Goal: Find specific page/section: Find specific page/section

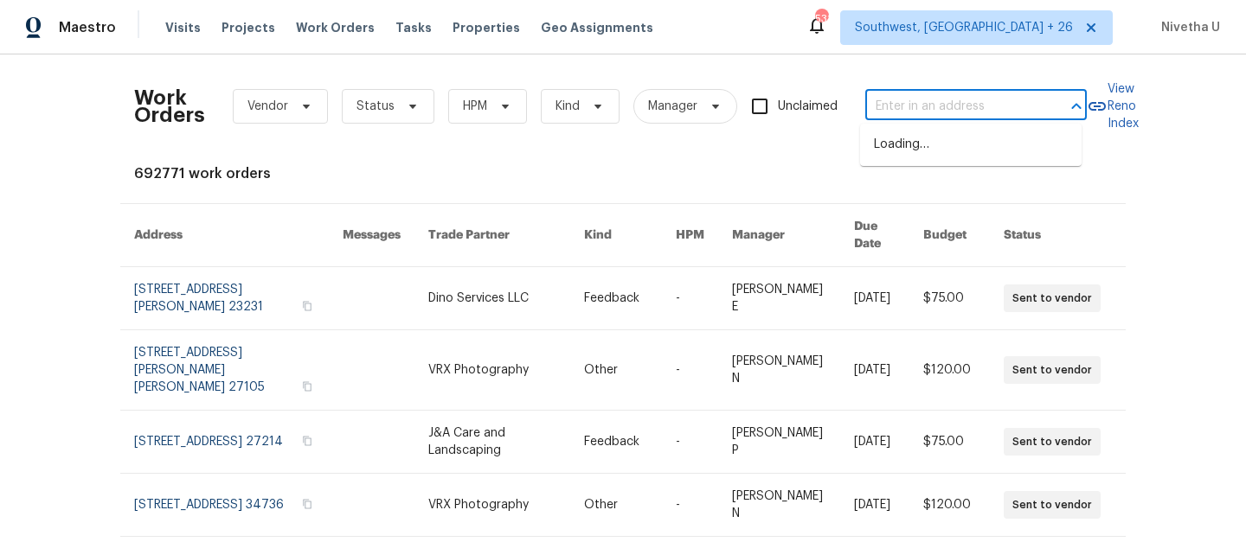
click at [1010, 101] on input "text" at bounding box center [951, 106] width 173 height 27
paste input "[STREET_ADDRESS]"
type input "[STREET_ADDRESS]"
click at [977, 153] on li "[STREET_ADDRESS]" at bounding box center [970, 145] width 221 height 29
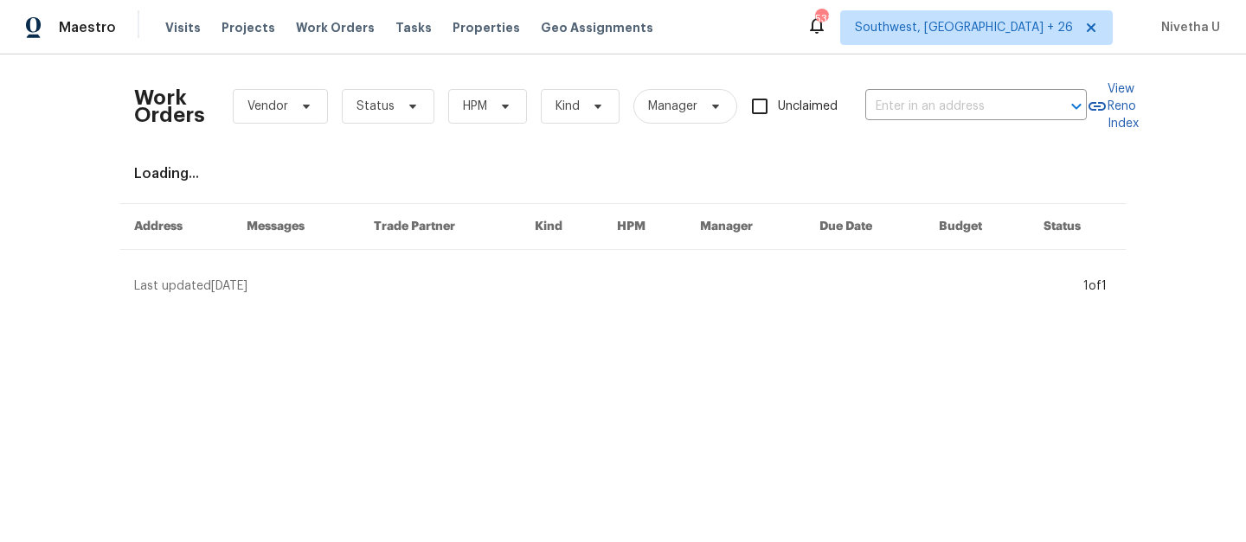
type input "[STREET_ADDRESS]"
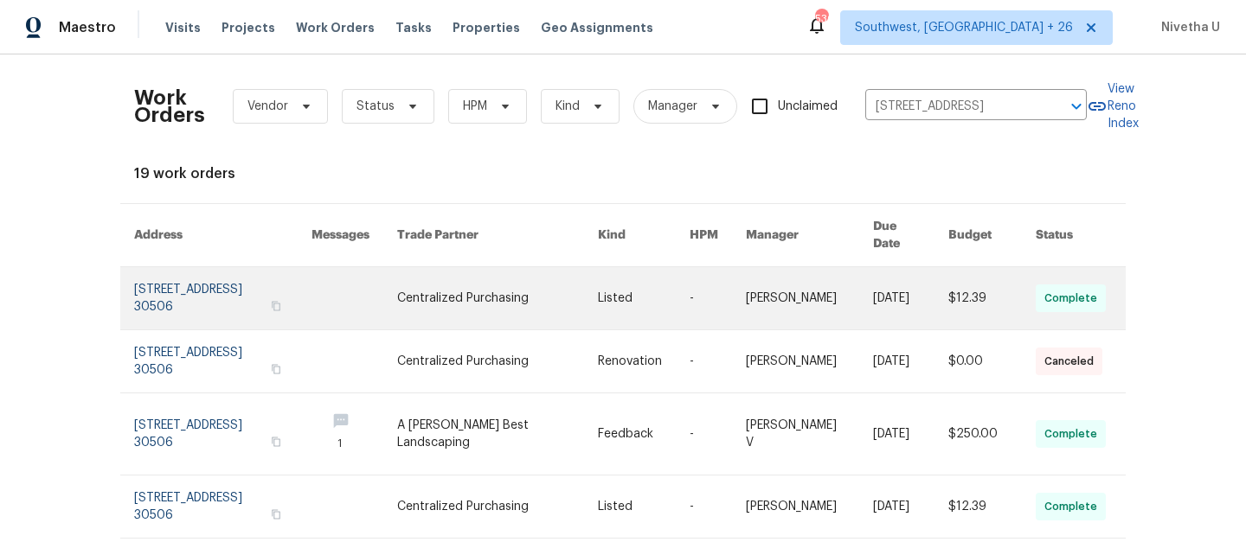
click at [206, 281] on link at bounding box center [222, 298] width 177 height 62
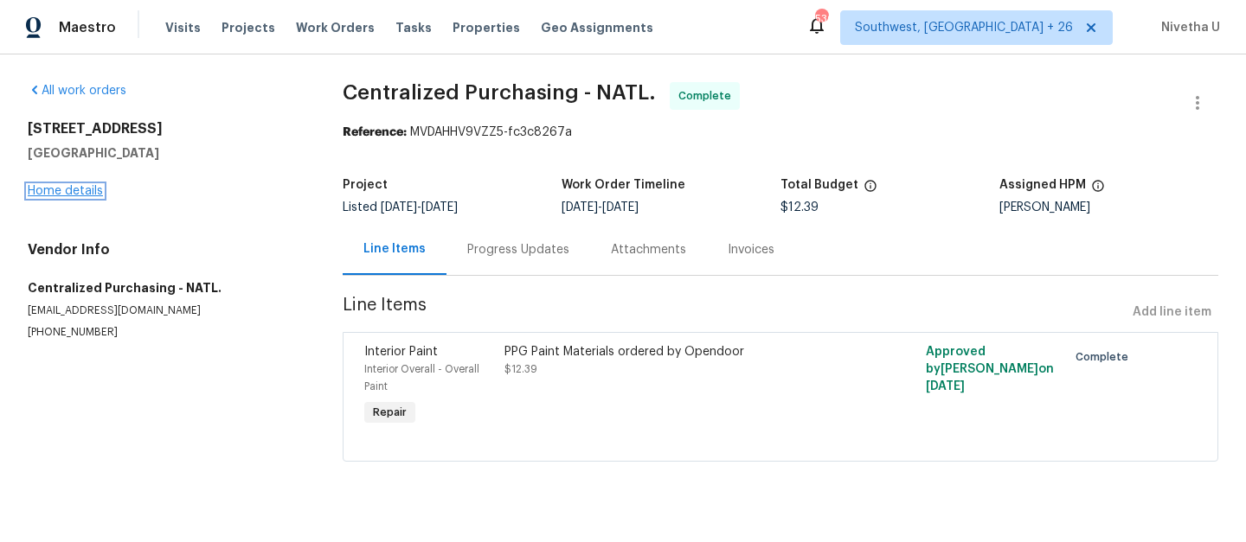
click at [47, 191] on link "Home details" at bounding box center [65, 191] width 75 height 12
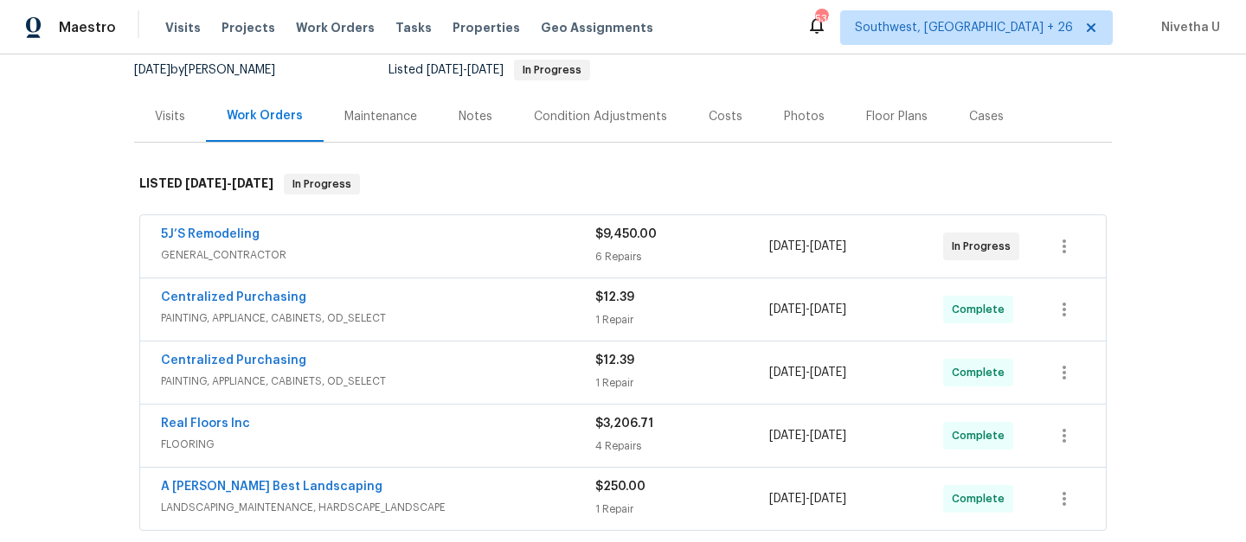
scroll to position [398, 0]
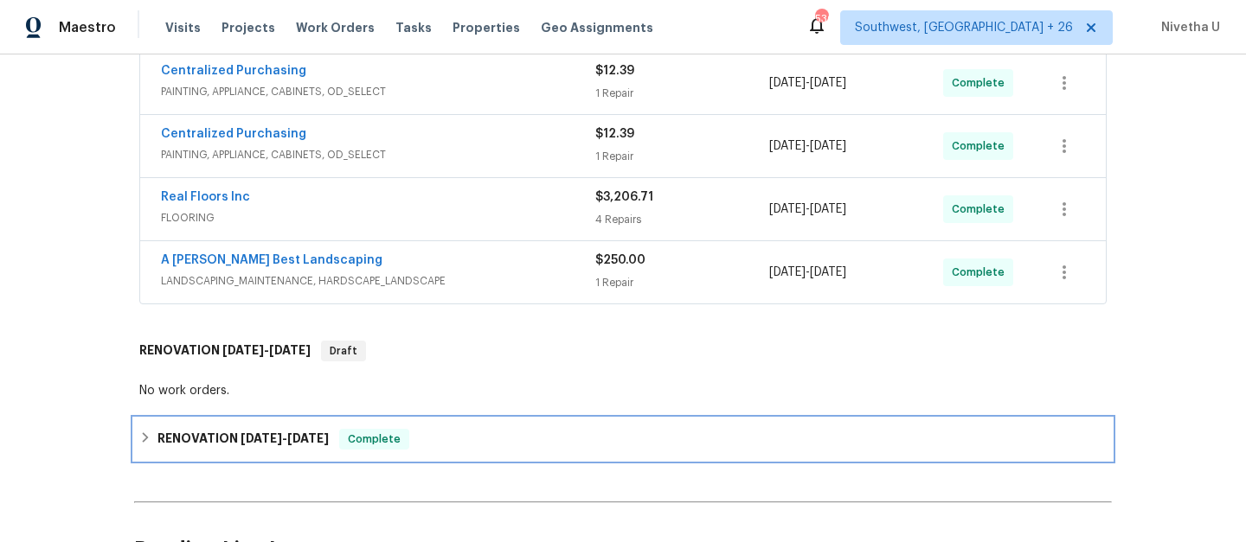
click at [430, 448] on div "RENOVATION [DATE] - [DATE] Complete" at bounding box center [622, 439] width 967 height 21
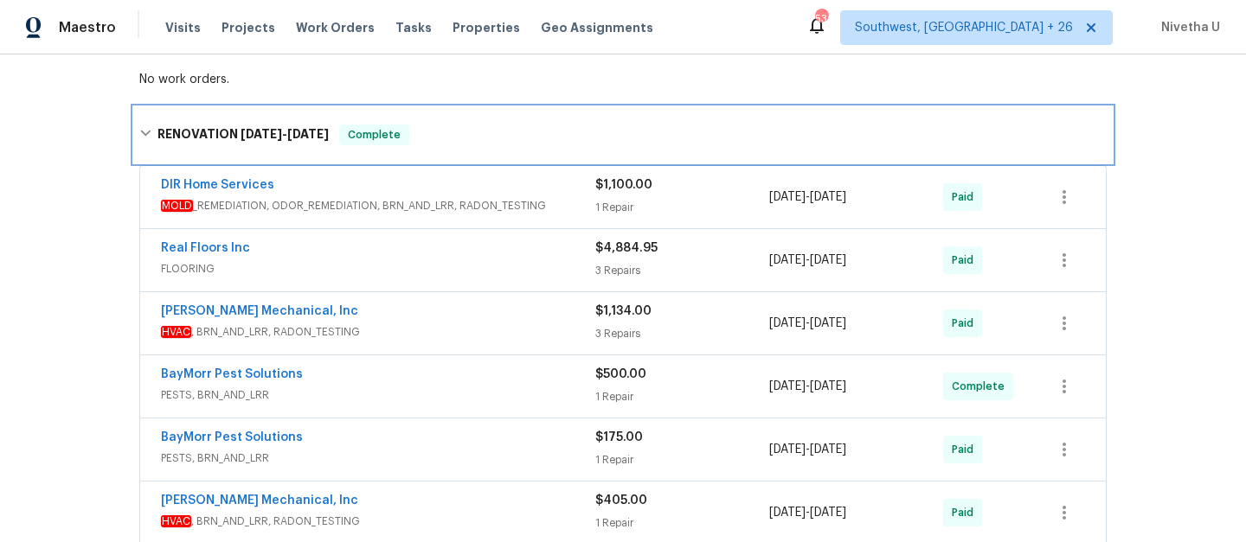
scroll to position [518, 0]
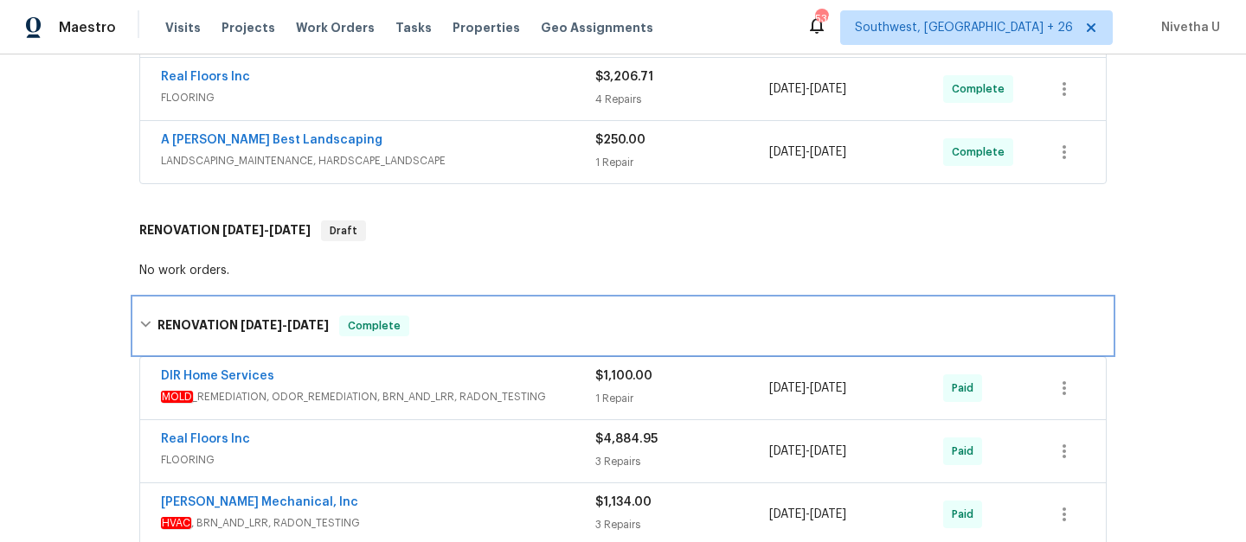
click at [421, 319] on div "RENOVATION [DATE] - [DATE] Complete" at bounding box center [622, 326] width 967 height 21
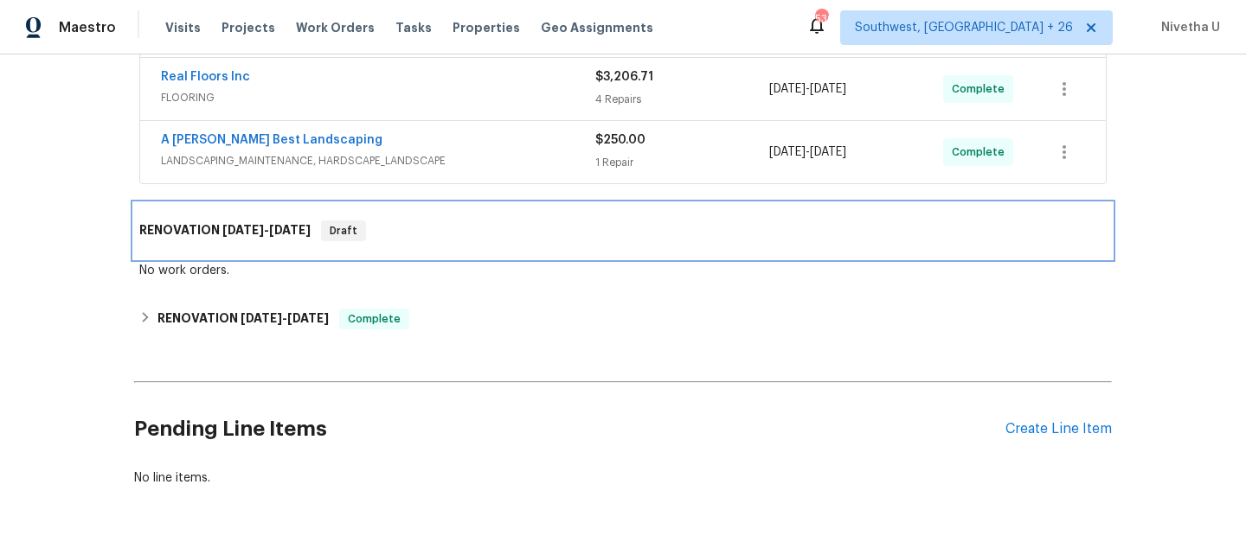
click at [428, 248] on div "RENOVATION [DATE] - [DATE] Draft" at bounding box center [623, 230] width 978 height 55
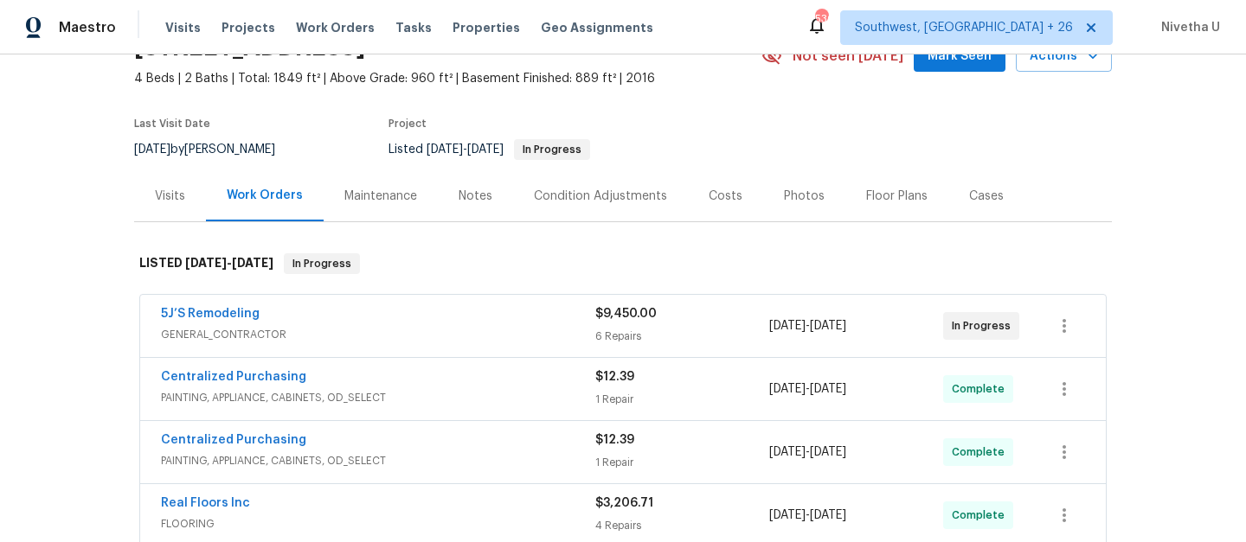
scroll to position [87, 0]
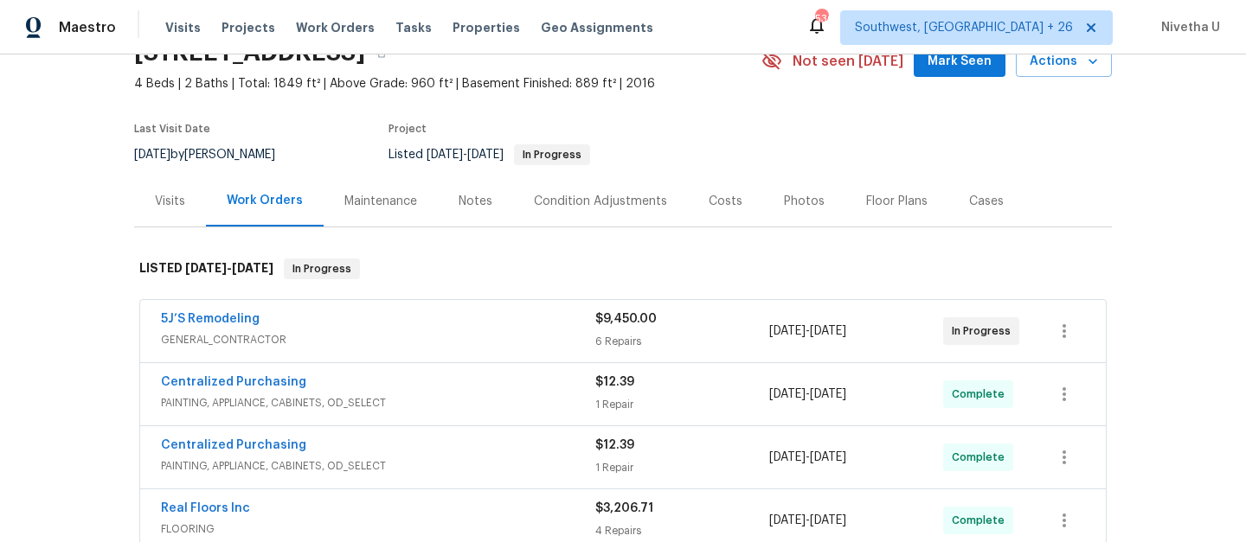
click at [491, 338] on span "GENERAL_CONTRACTOR" at bounding box center [378, 339] width 434 height 17
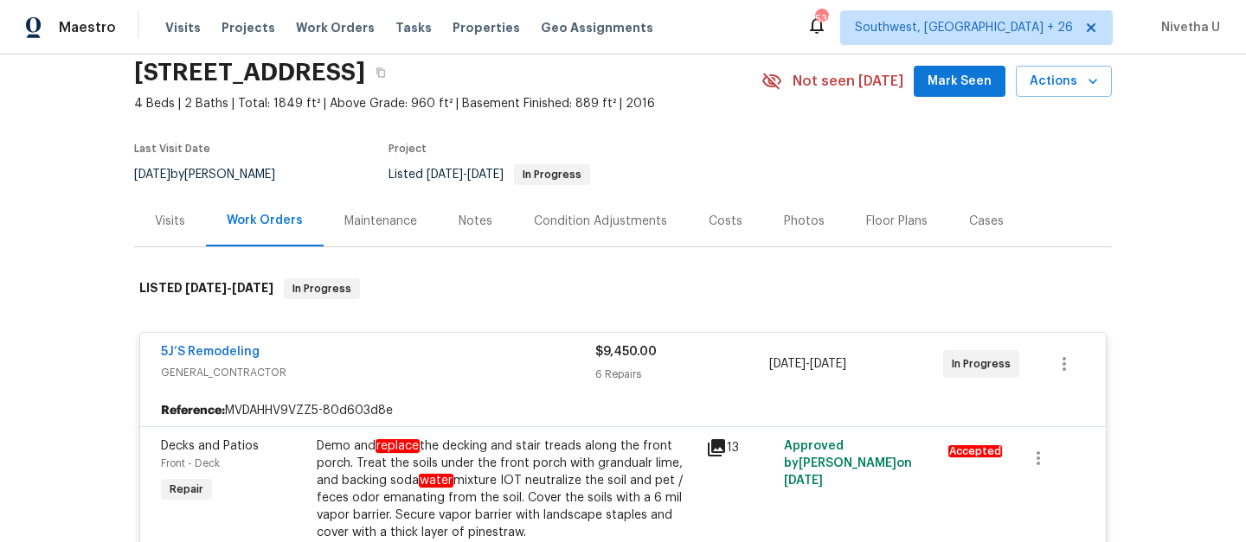
scroll to position [51, 0]
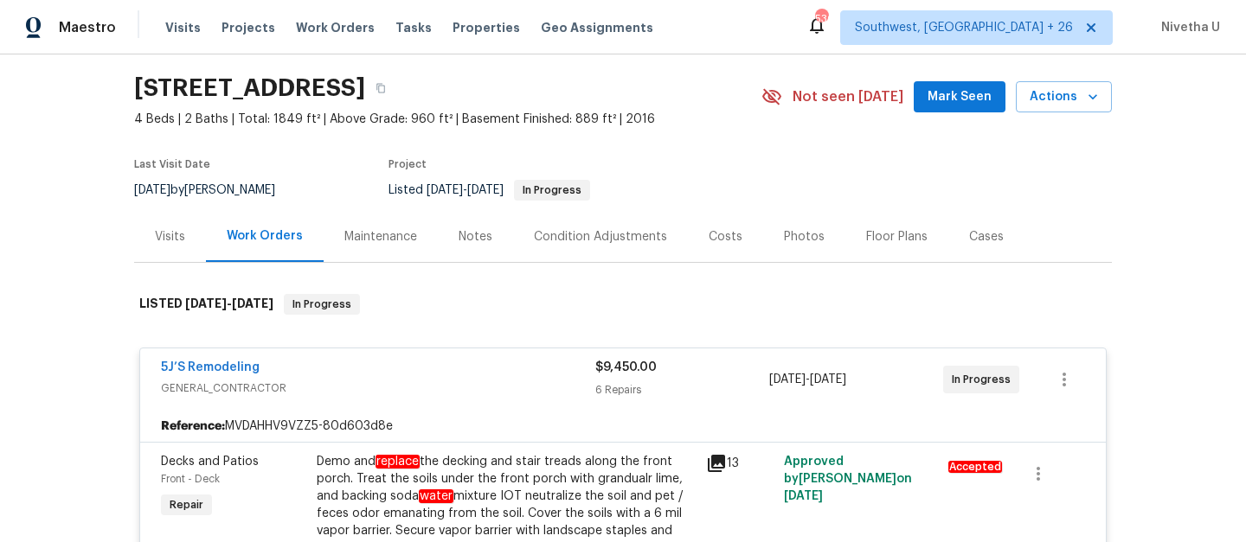
click at [485, 380] on span "GENERAL_CONTRACTOR" at bounding box center [378, 388] width 434 height 17
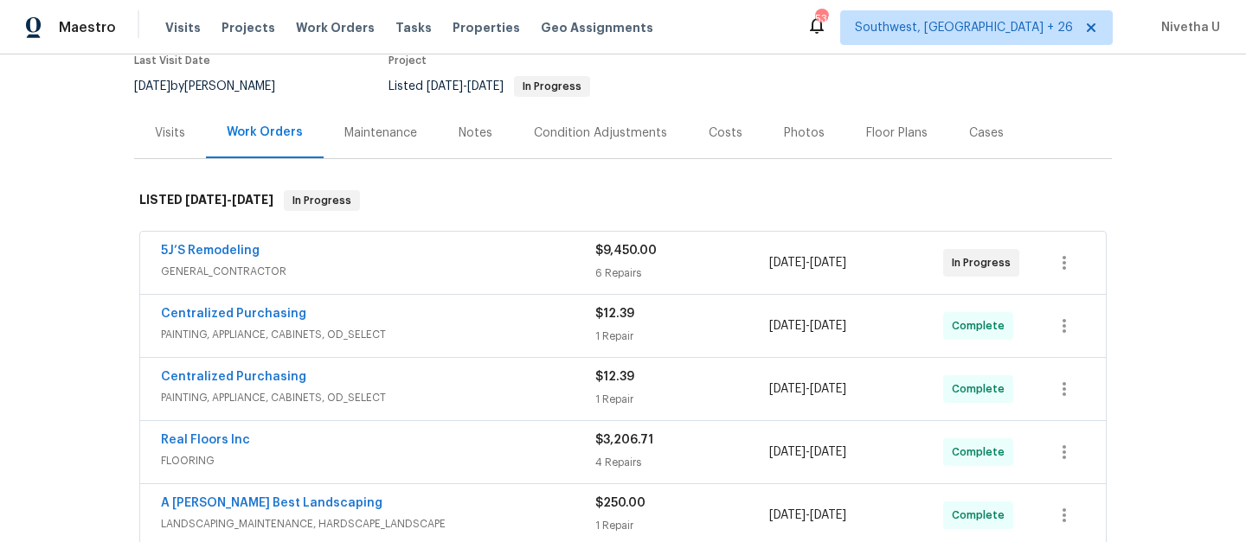
scroll to position [195, 0]
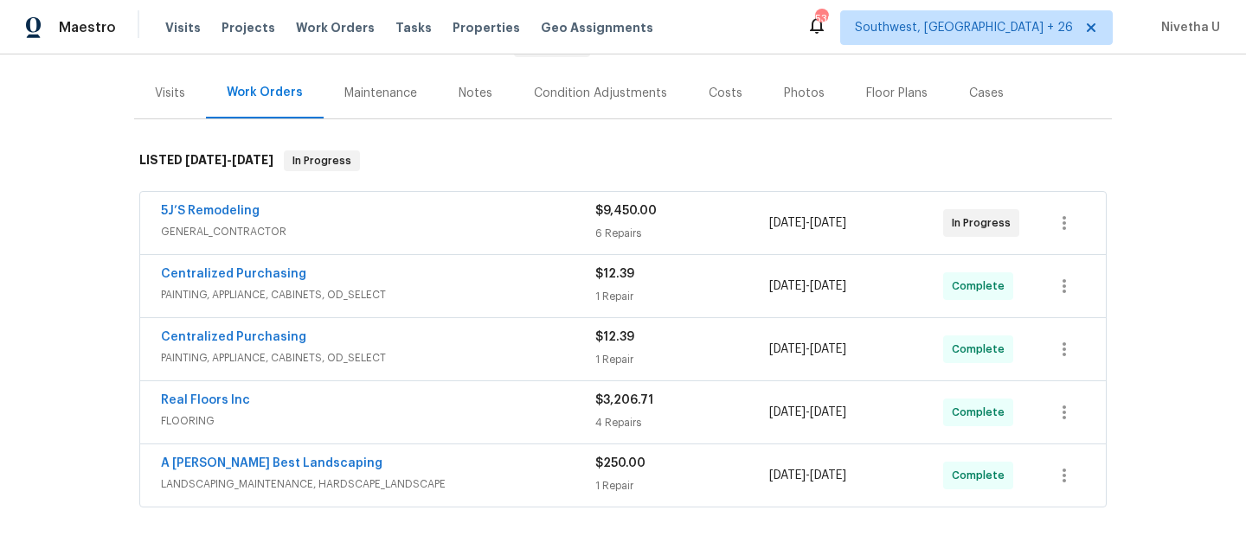
click at [478, 299] on span "PAINTING, APPLIANCE, CABINETS, OD_SELECT" at bounding box center [378, 294] width 434 height 17
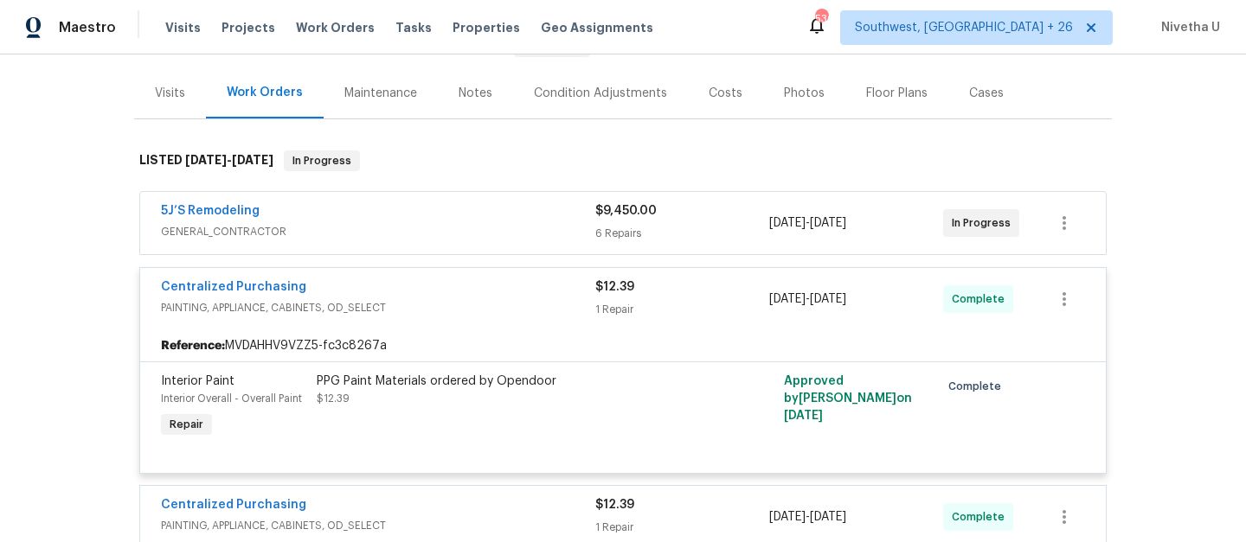
click at [478, 299] on span "PAINTING, APPLIANCE, CABINETS, OD_SELECT" at bounding box center [378, 307] width 434 height 17
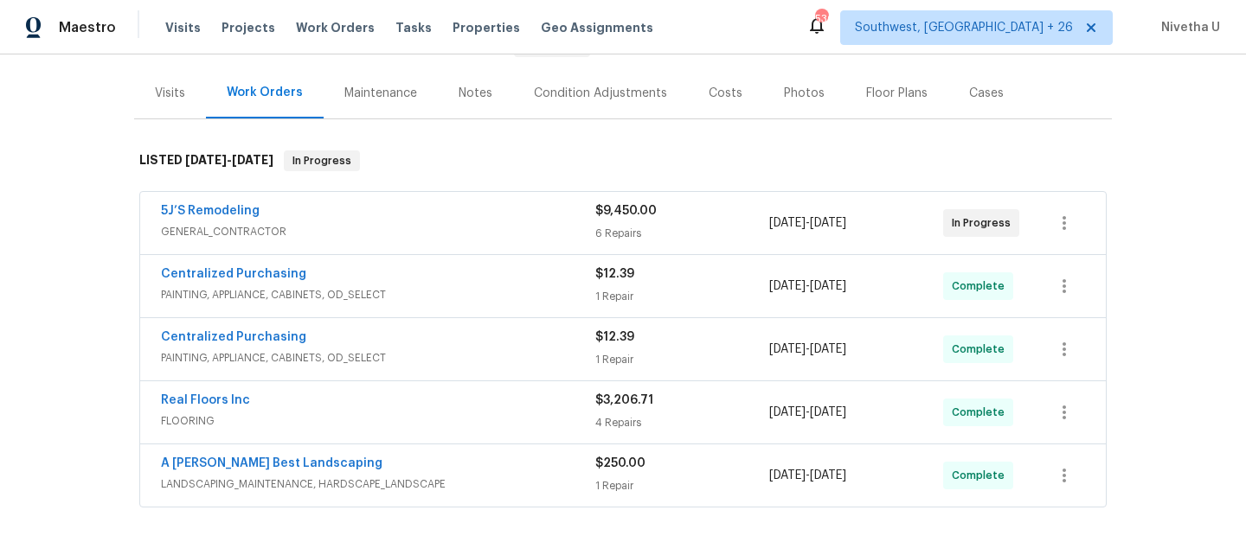
scroll to position [309, 0]
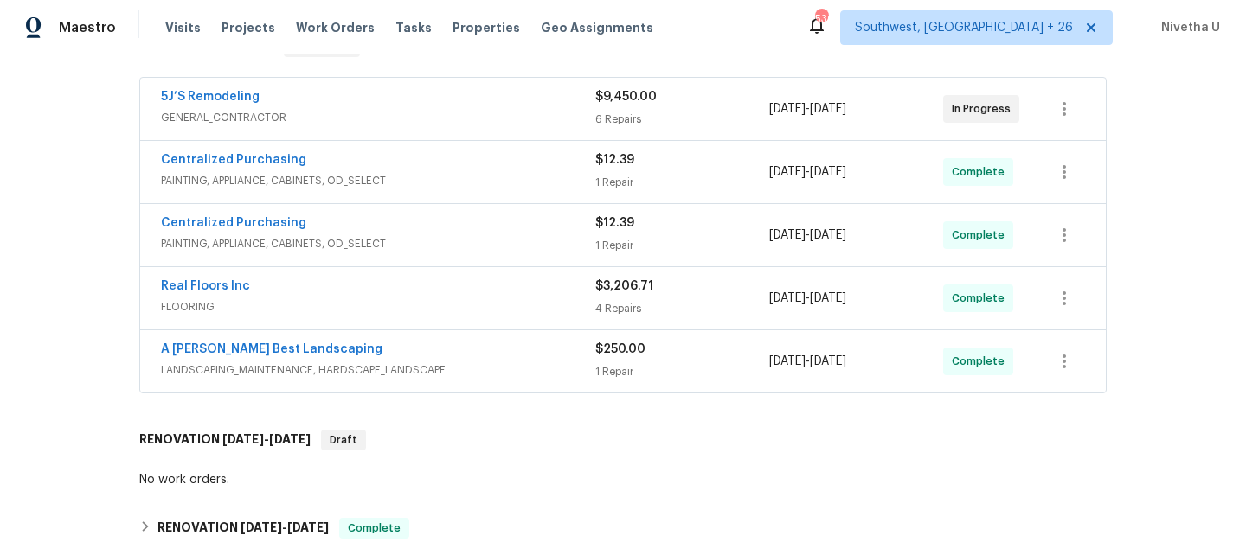
click at [472, 244] on span "PAINTING, APPLIANCE, CABINETS, OD_SELECT" at bounding box center [378, 243] width 434 height 17
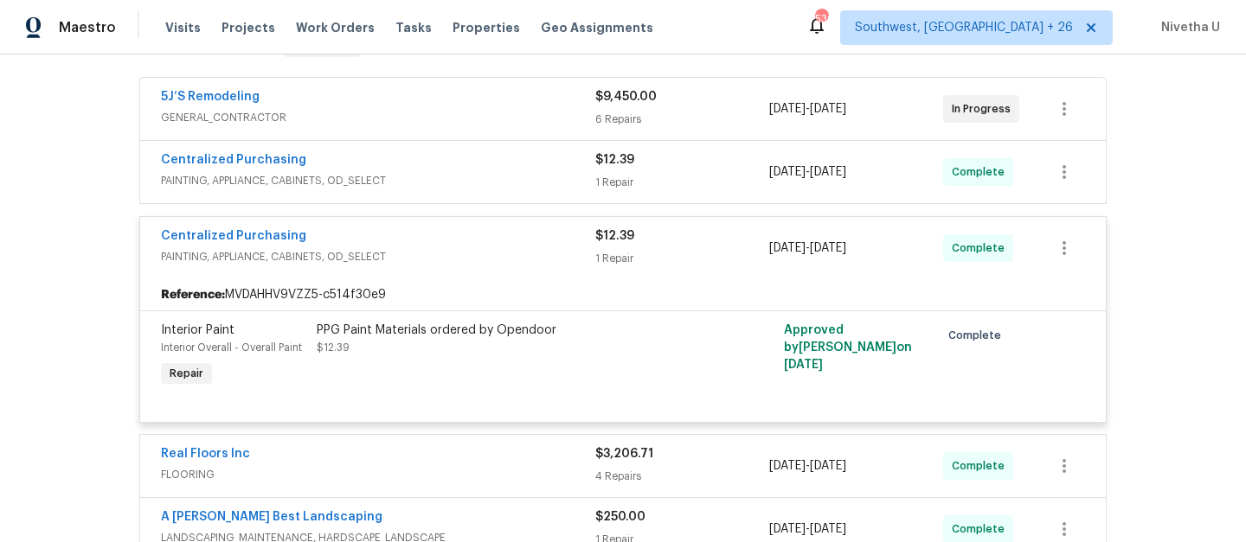
click at [472, 244] on div "Centralized Purchasing" at bounding box center [378, 238] width 434 height 21
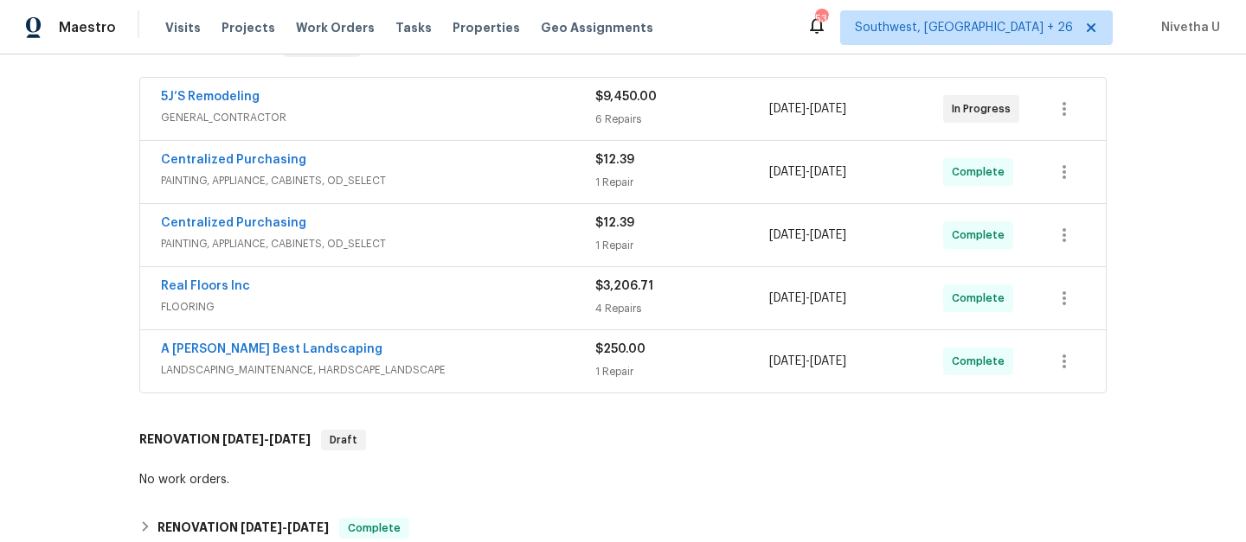
click at [478, 283] on div "Real Floors Inc" at bounding box center [378, 288] width 434 height 21
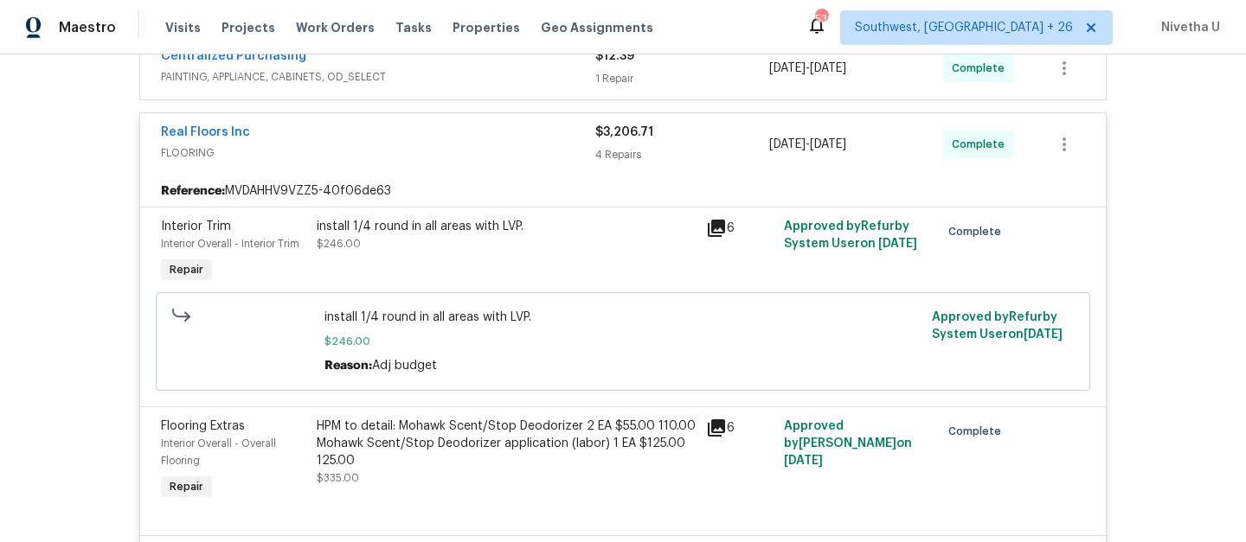
scroll to position [284, 0]
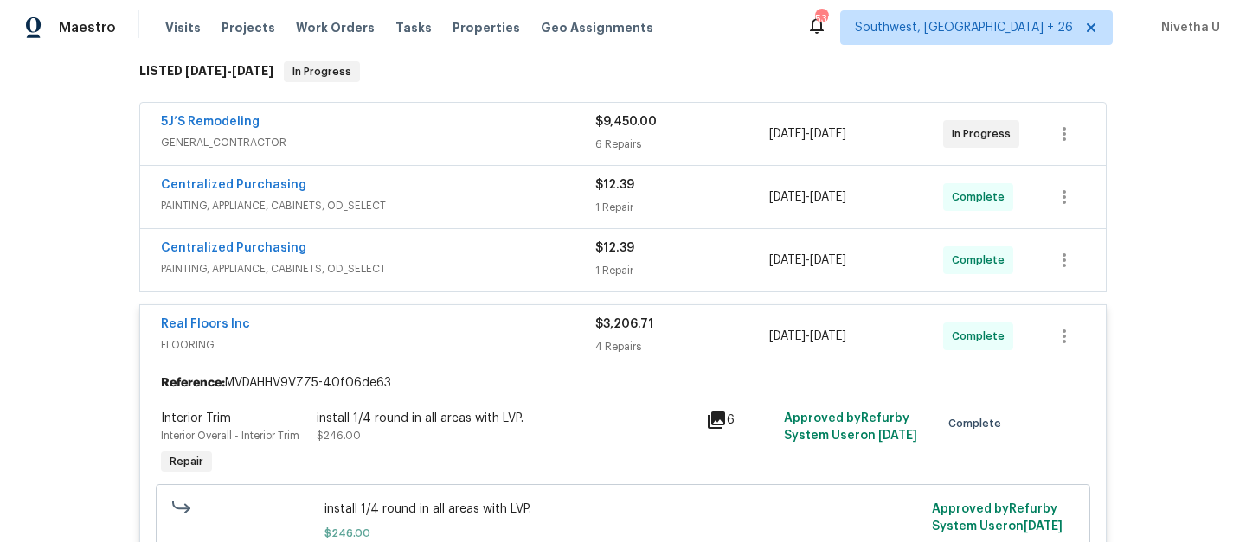
click at [499, 343] on span "FLOORING" at bounding box center [378, 345] width 434 height 17
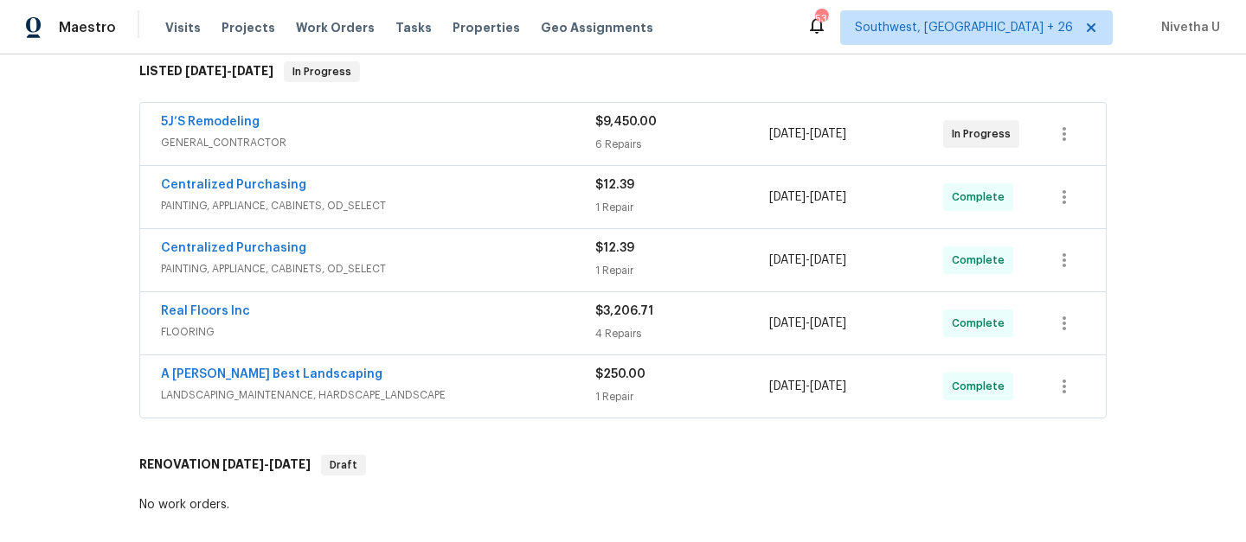
click at [497, 389] on span "LANDSCAPING_MAINTENANCE, HARDSCAPE_LANDSCAPE" at bounding box center [378, 395] width 434 height 17
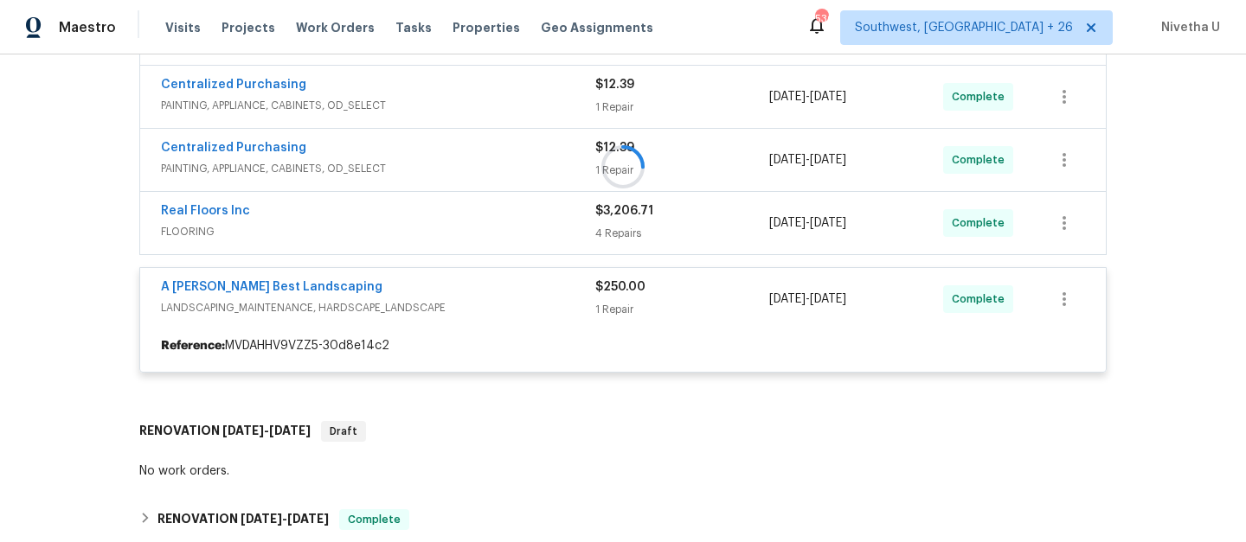
scroll to position [430, 0]
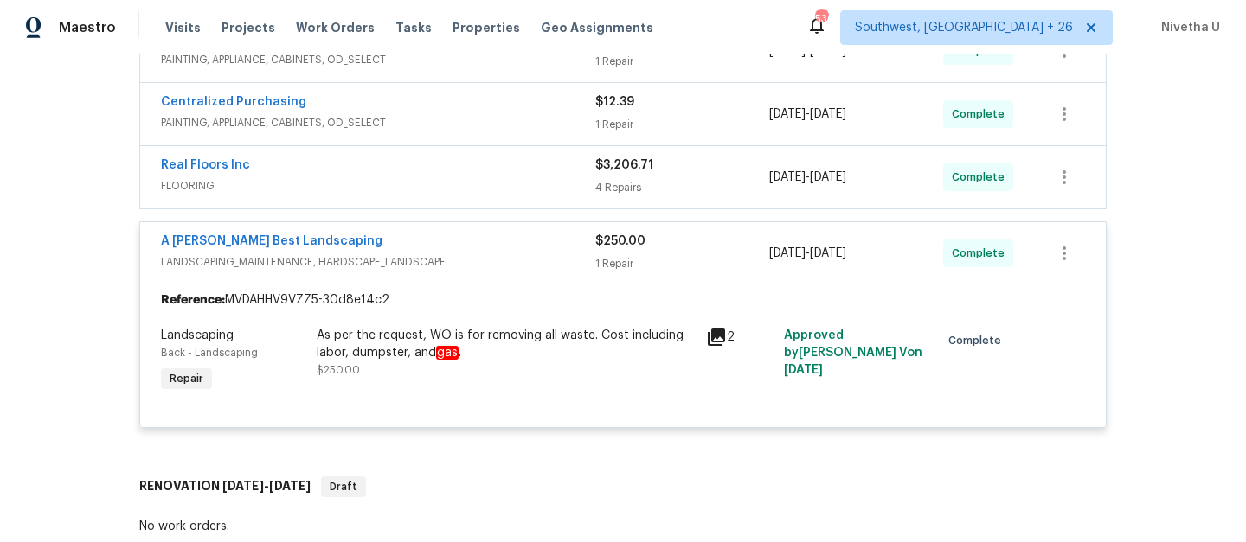
click at [473, 236] on div "A [PERSON_NAME] Best Landscaping" at bounding box center [378, 243] width 434 height 21
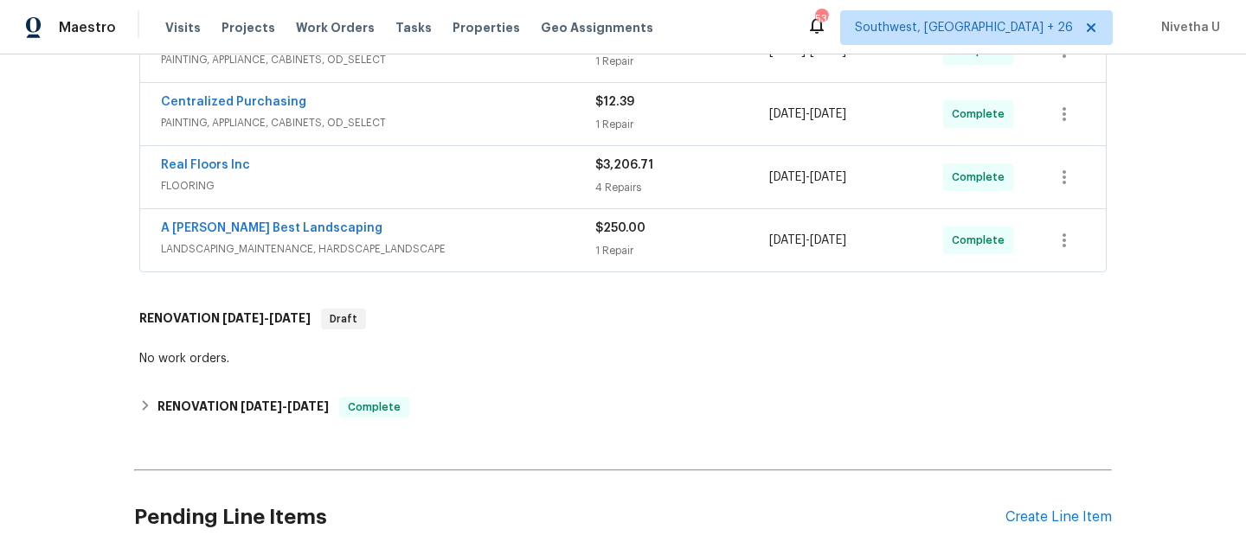
click at [465, 195] on div "Real Floors Inc FLOORING" at bounding box center [378, 178] width 434 height 42
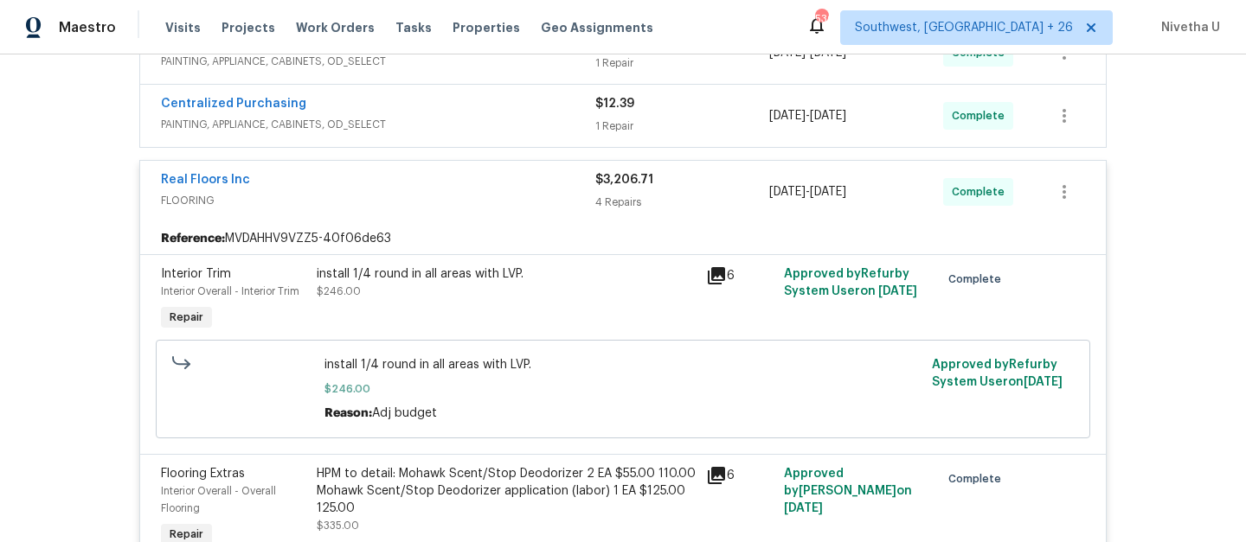
click at [469, 207] on span "FLOORING" at bounding box center [378, 200] width 434 height 17
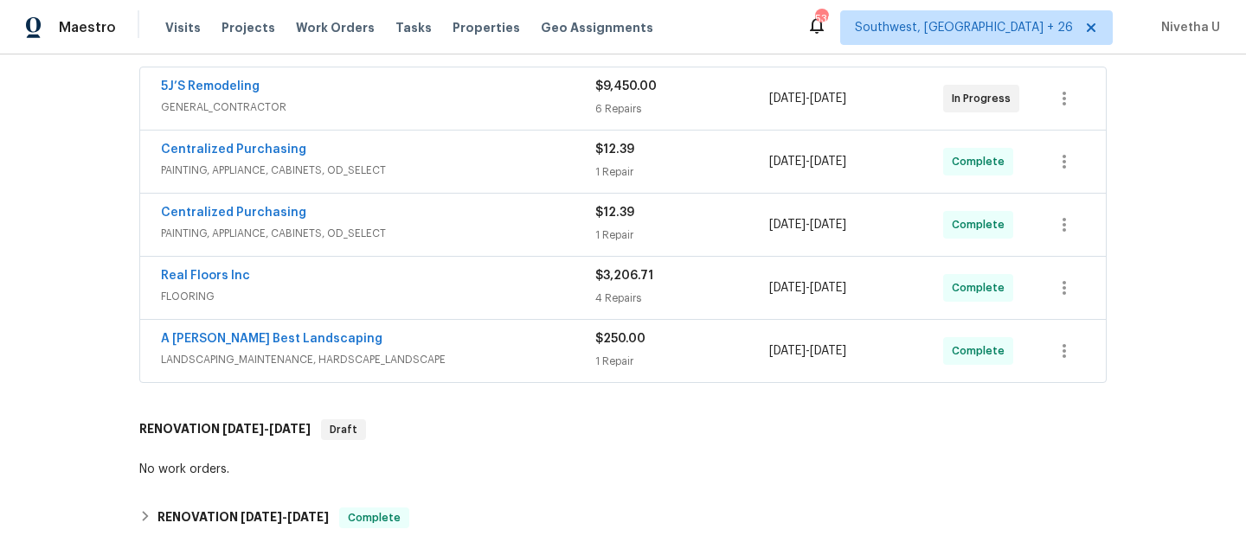
scroll to position [300, 0]
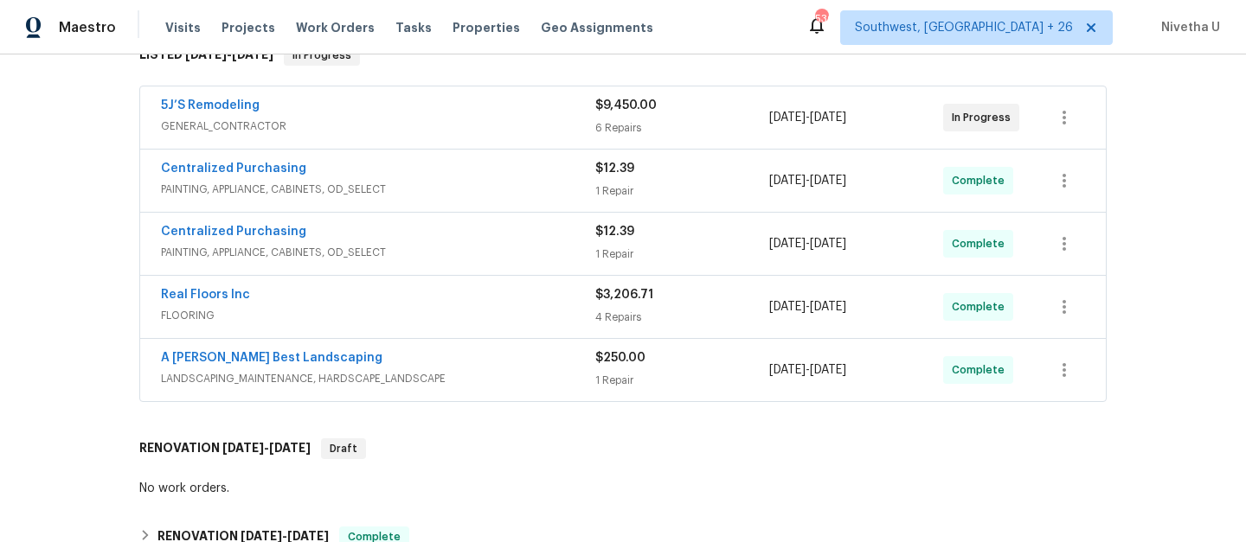
click at [465, 245] on span "PAINTING, APPLIANCE, CABINETS, OD_SELECT" at bounding box center [378, 252] width 434 height 17
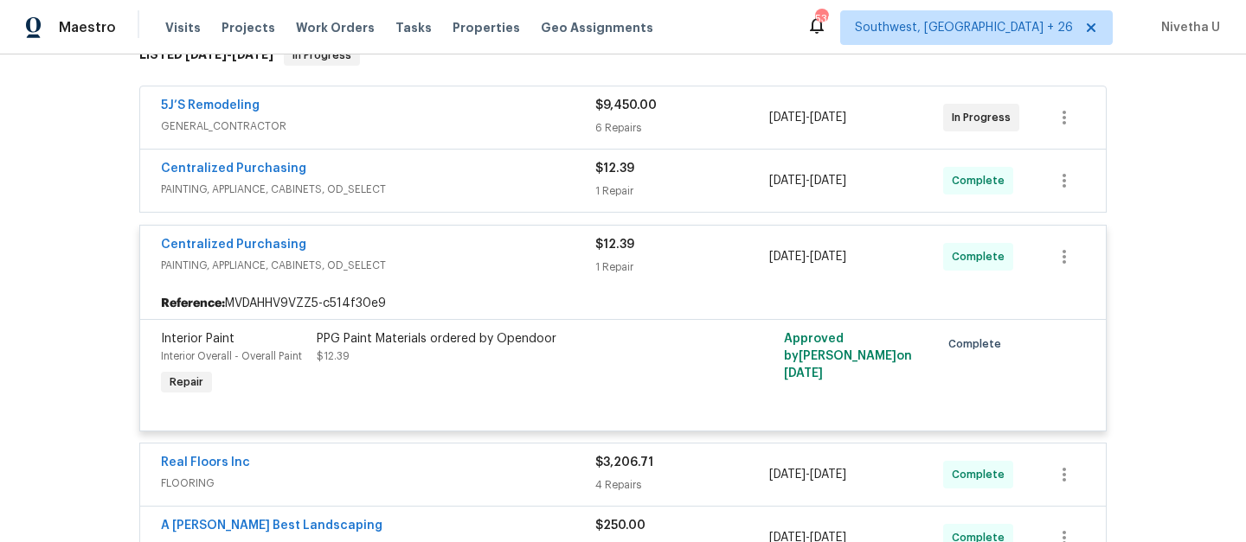
click at [471, 266] on span "PAINTING, APPLIANCE, CABINETS, OD_SELECT" at bounding box center [378, 265] width 434 height 17
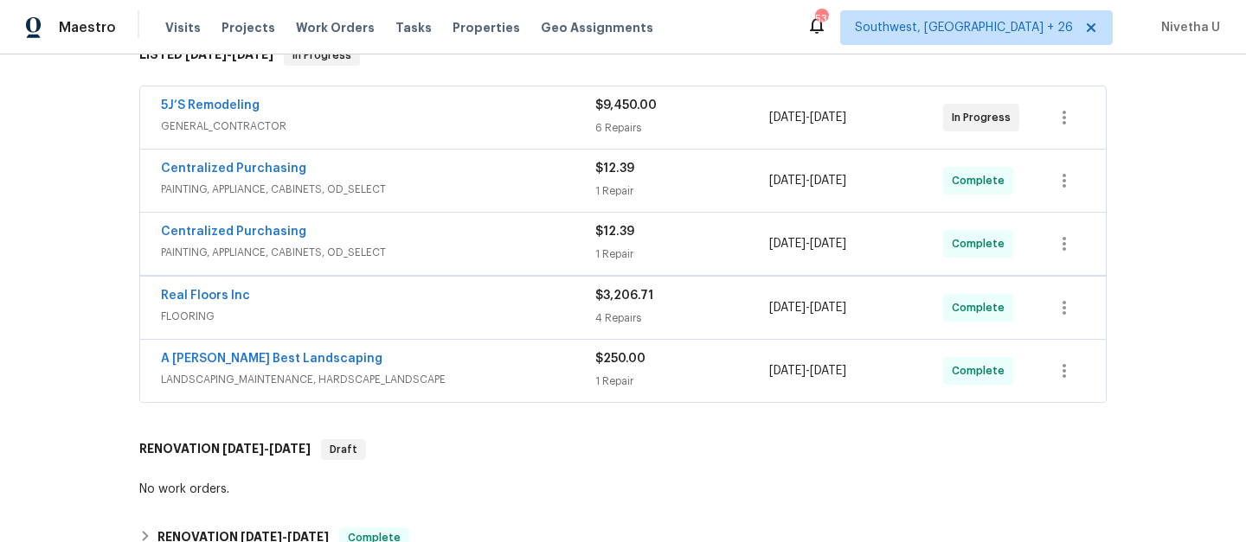
click at [478, 192] on span "PAINTING, APPLIANCE, CABINETS, OD_SELECT" at bounding box center [378, 189] width 434 height 17
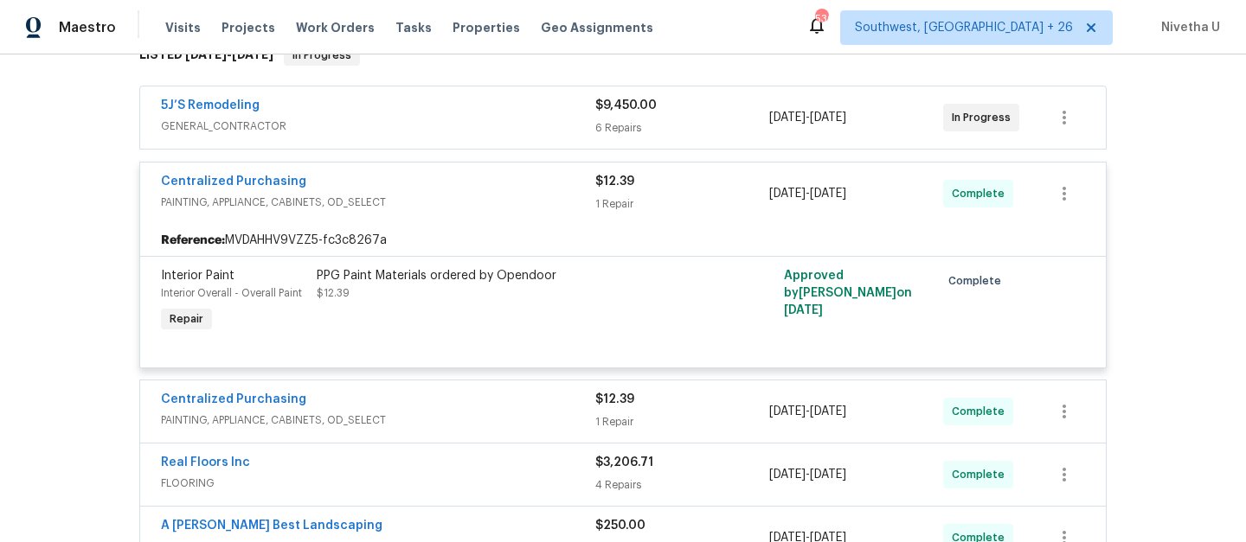
click at [478, 192] on div "Centralized Purchasing" at bounding box center [378, 183] width 434 height 21
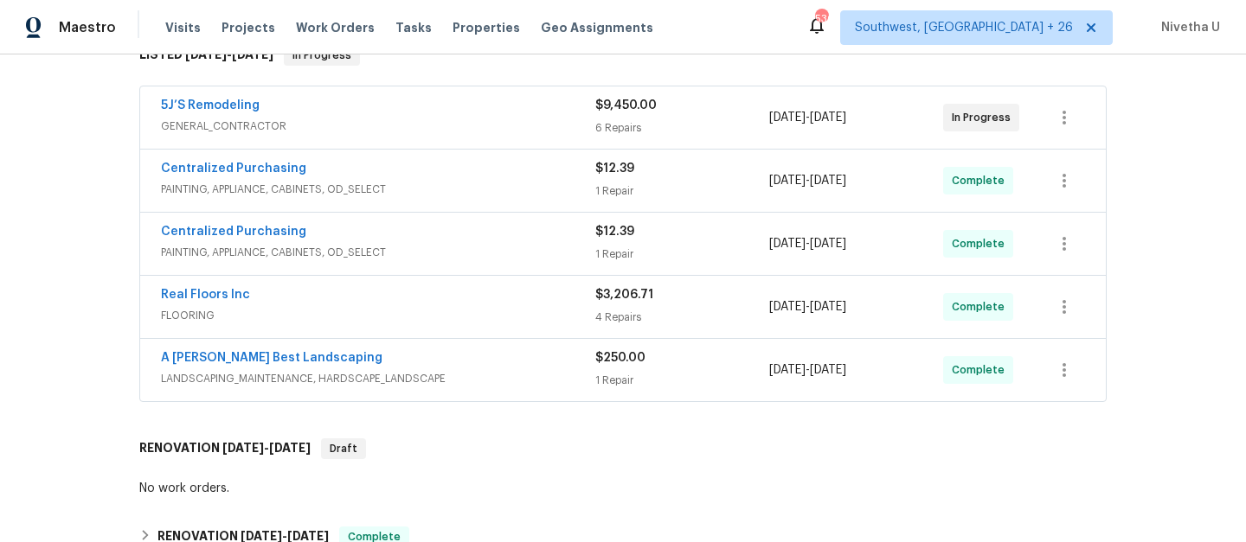
scroll to position [208, 0]
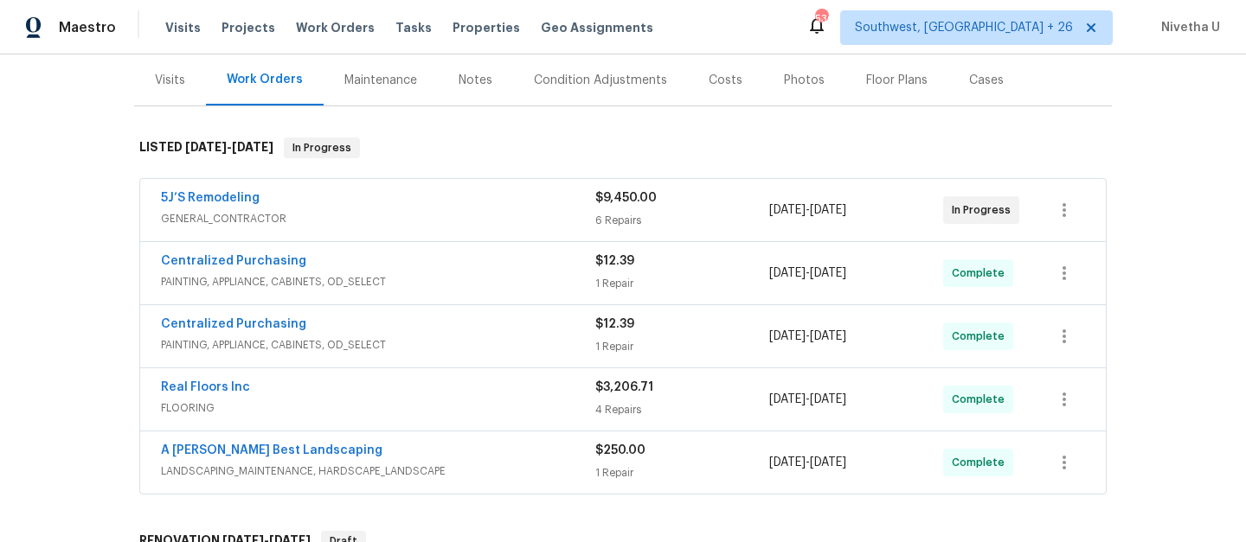
click at [477, 227] on span "GENERAL_CONTRACTOR" at bounding box center [378, 218] width 434 height 17
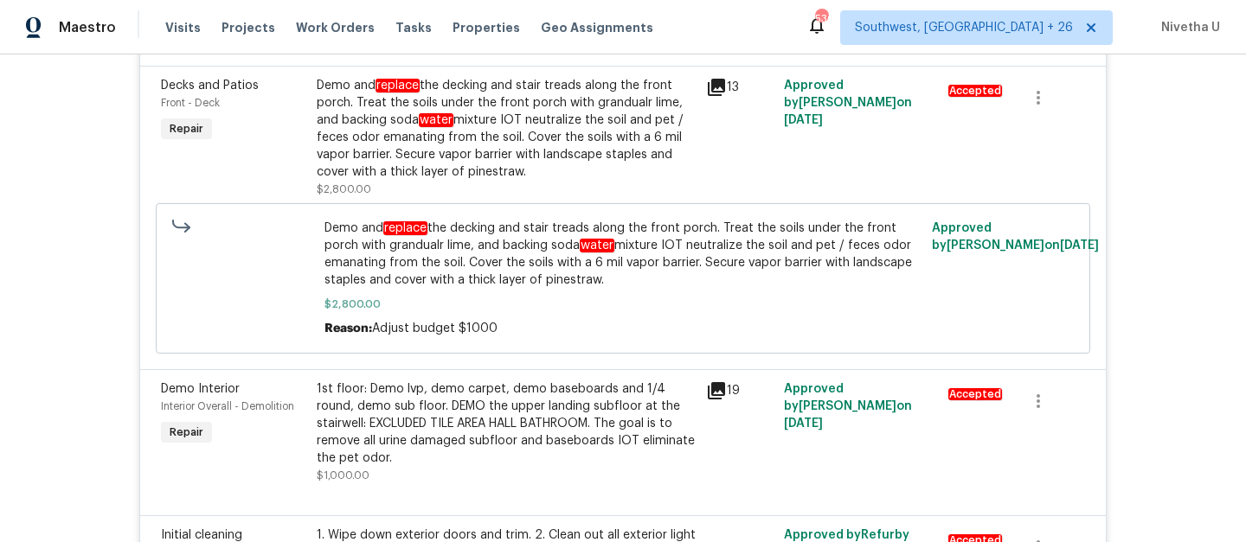
scroll to position [0, 0]
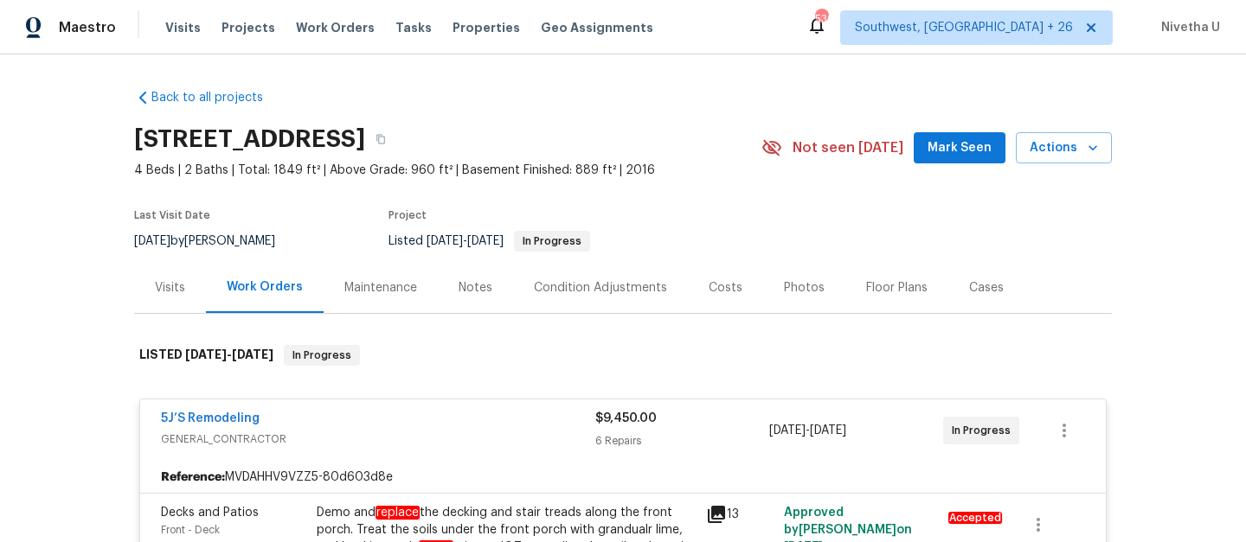
click at [446, 426] on div "5J’S Remodeling" at bounding box center [378, 420] width 434 height 21
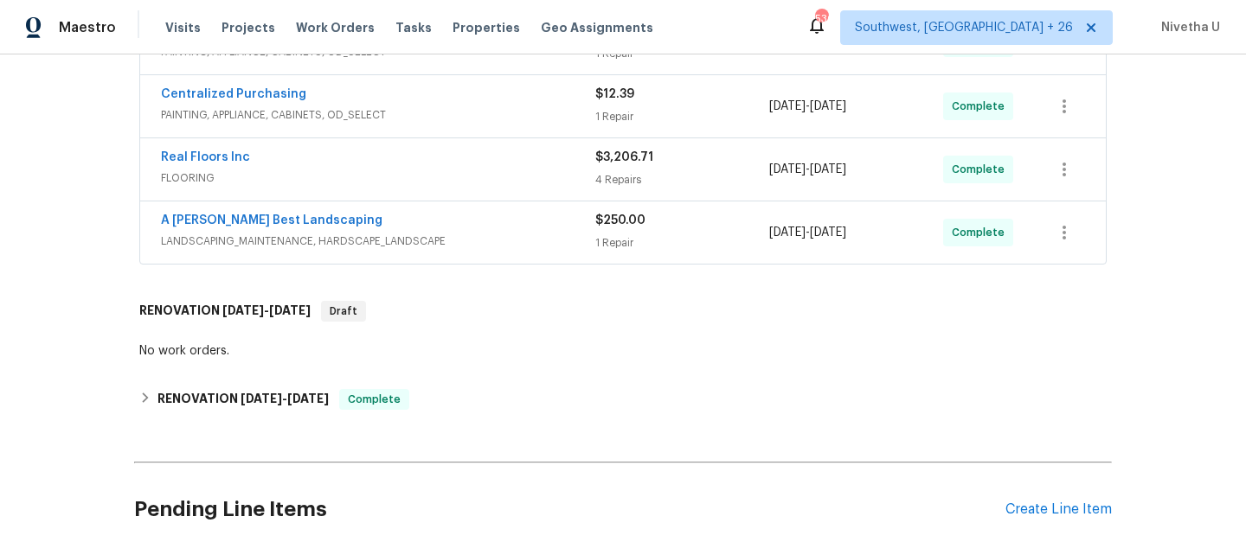
scroll to position [477, 0]
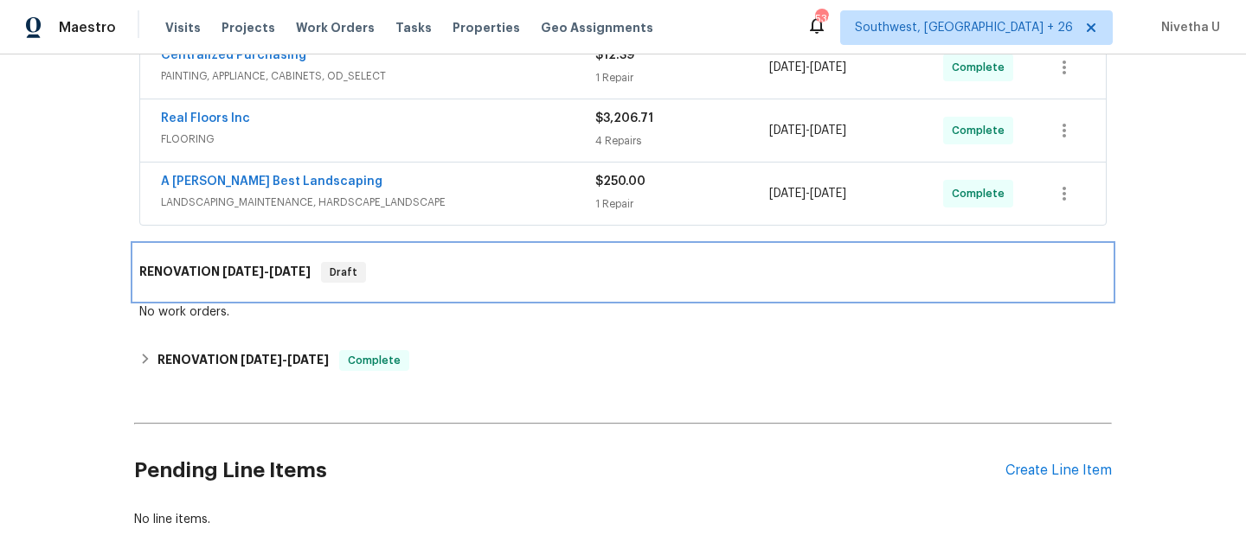
click at [420, 286] on div "RENOVATION [DATE] - [DATE] Draft" at bounding box center [623, 272] width 978 height 55
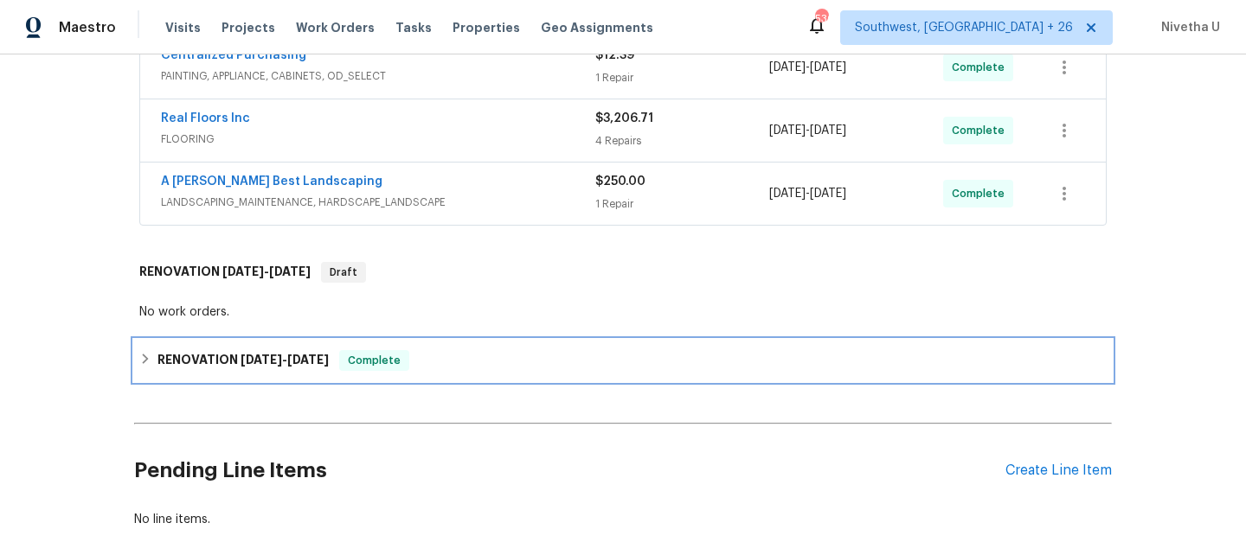
click at [417, 342] on div "RENOVATION [DATE] - [DATE] Complete" at bounding box center [623, 361] width 978 height 42
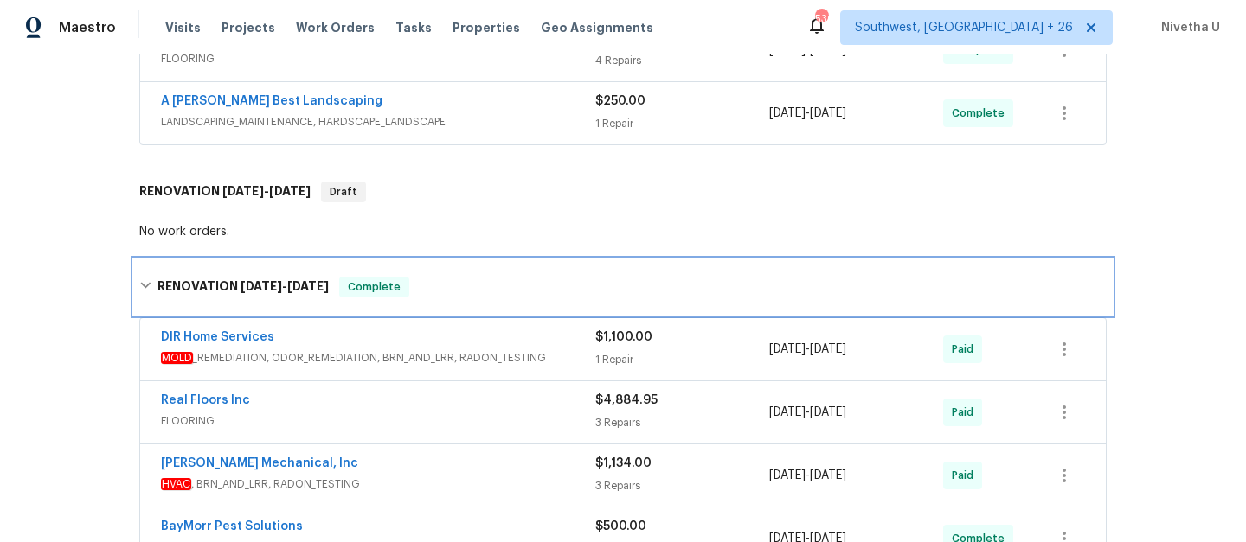
scroll to position [556, 0]
click at [512, 310] on div "RENOVATION [DATE] - [DATE] Complete" at bounding box center [623, 287] width 978 height 55
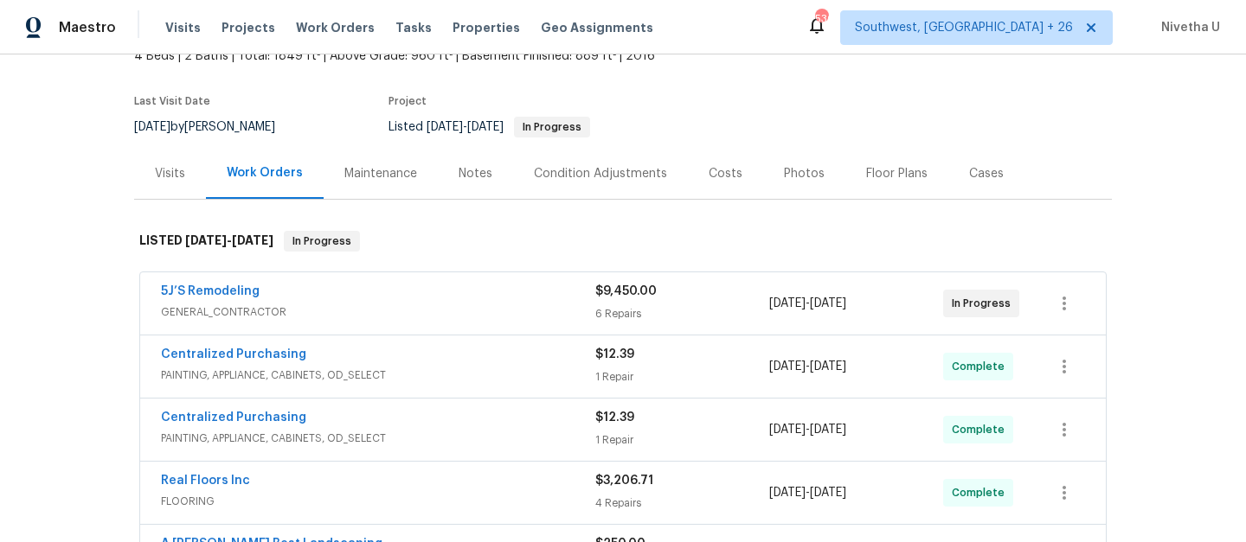
scroll to position [102, 0]
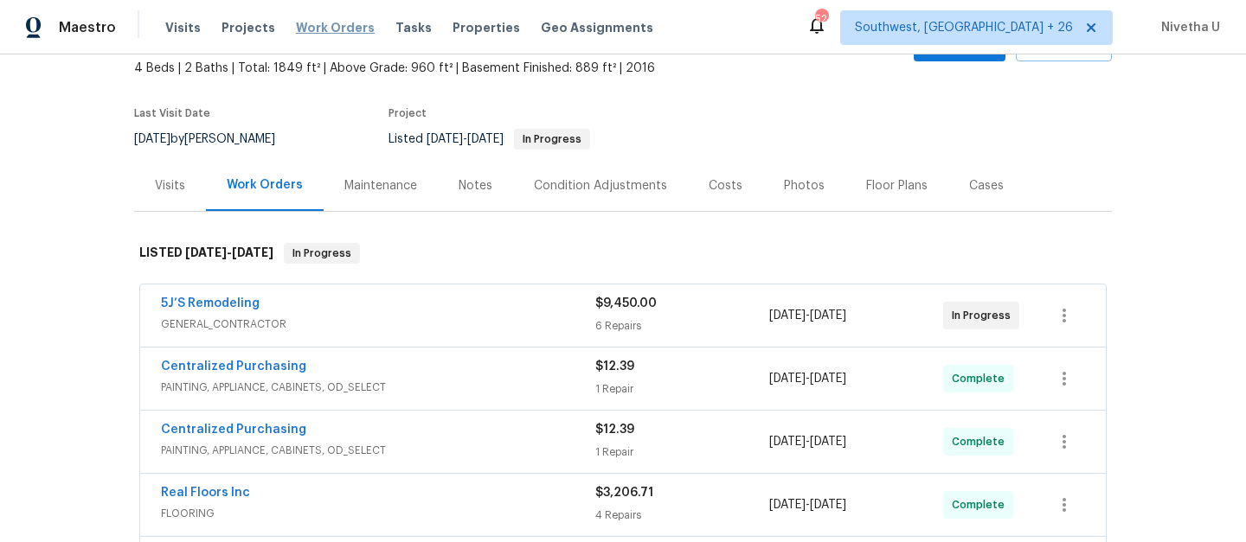
click at [337, 28] on span "Work Orders" at bounding box center [335, 27] width 79 height 17
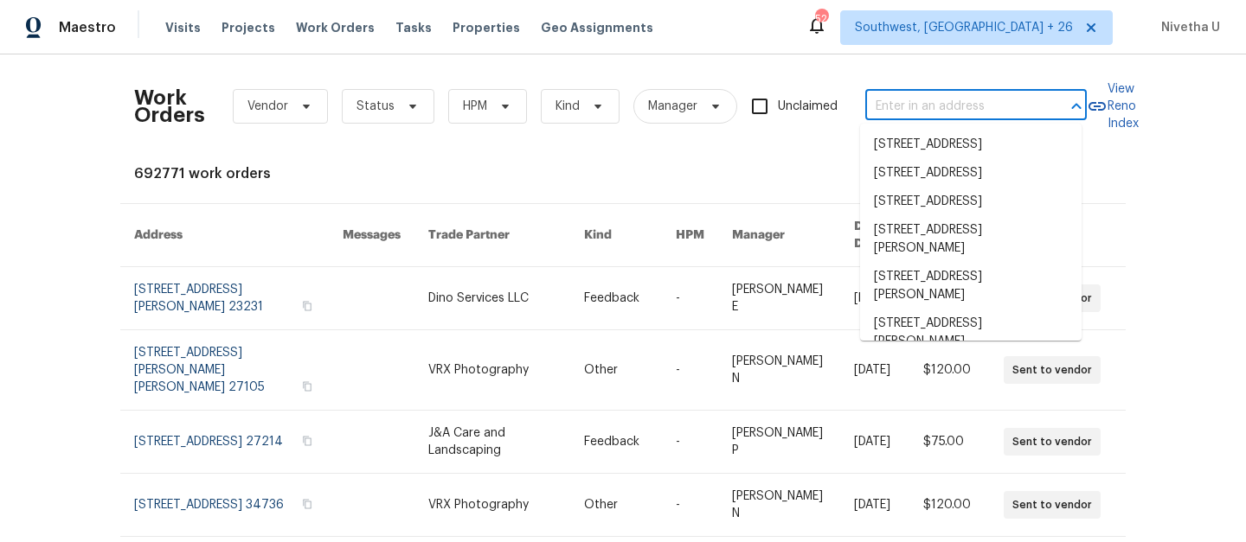
click at [932, 113] on input "text" at bounding box center [951, 106] width 173 height 27
paste input "[STREET_ADDRESS][PERSON_NAME][PERSON_NAME]"
type input "[STREET_ADDRESS][PERSON_NAME][PERSON_NAME]"
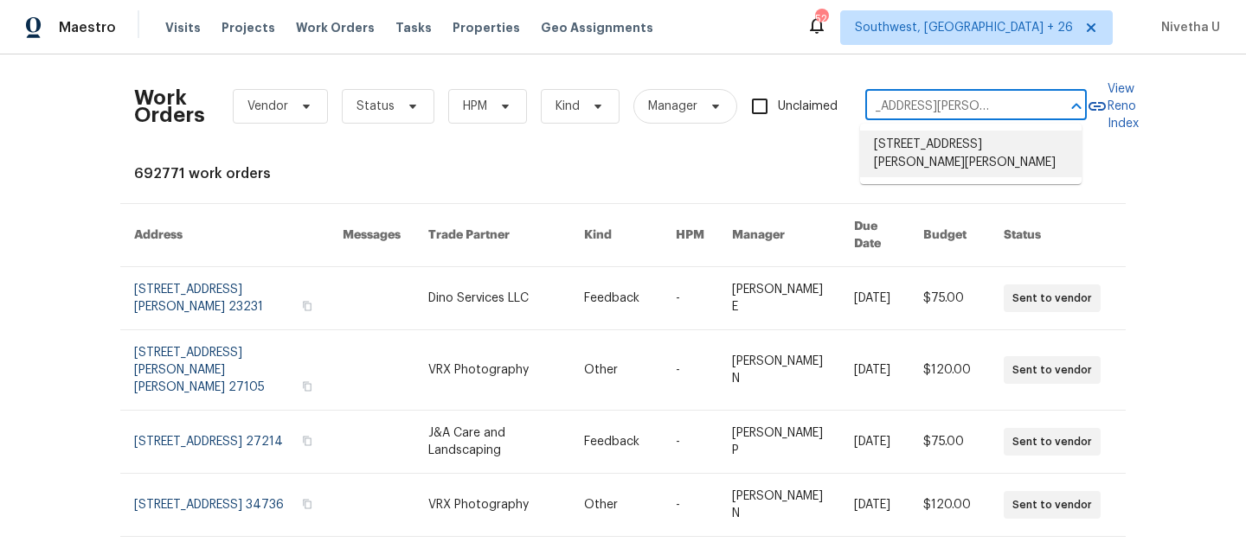
click at [945, 159] on li "[STREET_ADDRESS][PERSON_NAME][PERSON_NAME]" at bounding box center [970, 154] width 221 height 47
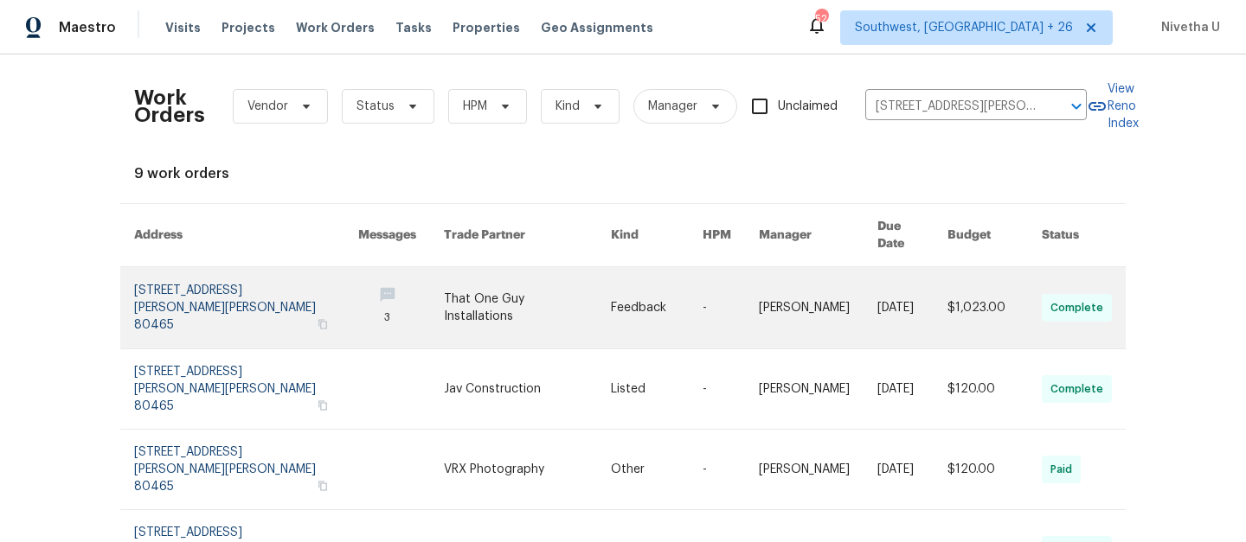
click at [174, 290] on link at bounding box center [246, 307] width 224 height 81
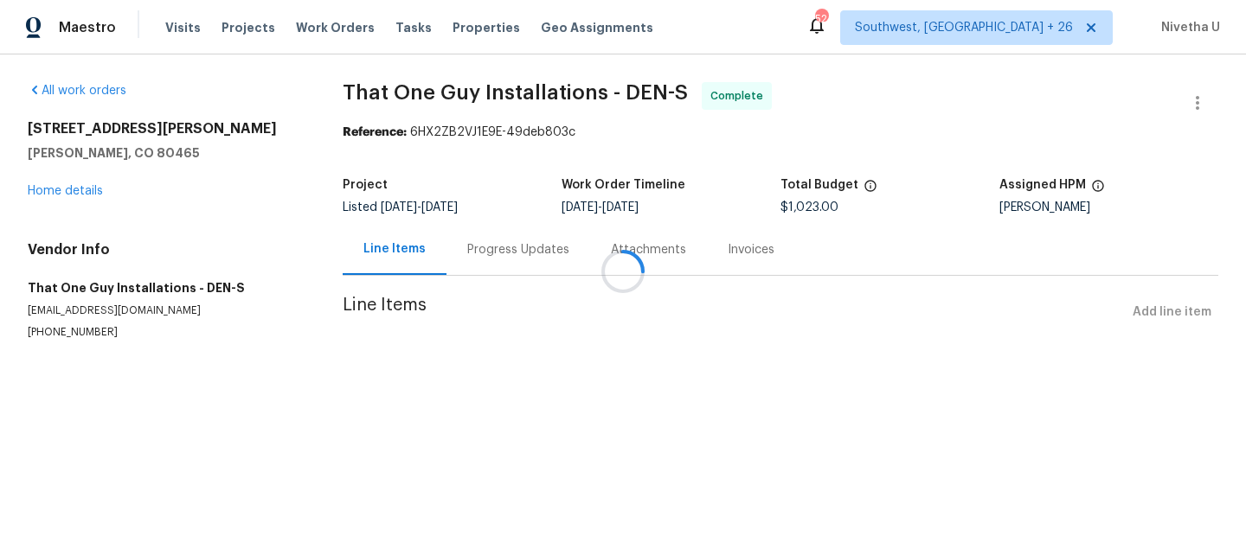
click at [92, 162] on h5 "[PERSON_NAME], CO 80465" at bounding box center [164, 152] width 273 height 17
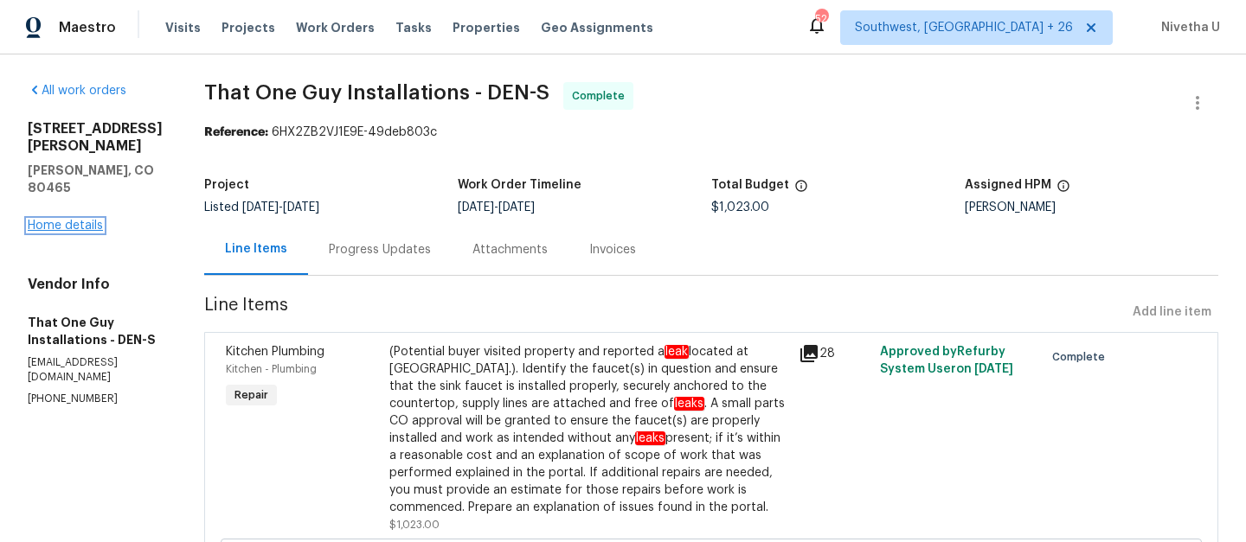
click at [74, 225] on link "Home details" at bounding box center [65, 226] width 75 height 12
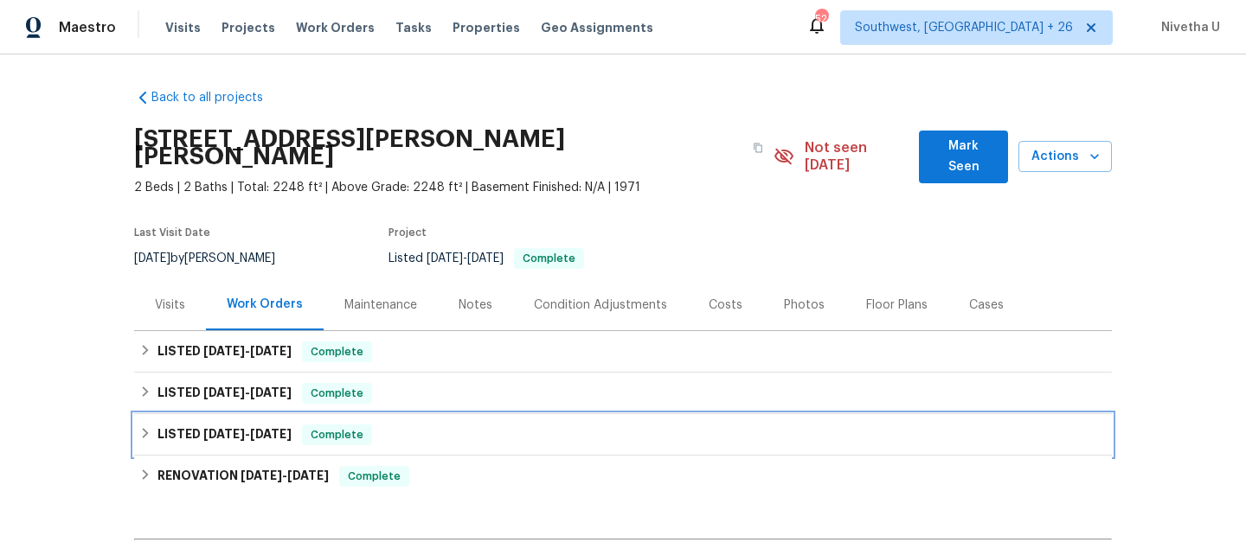
click at [433, 425] on div "LISTED [DATE] - [DATE] Complete" at bounding box center [622, 435] width 967 height 21
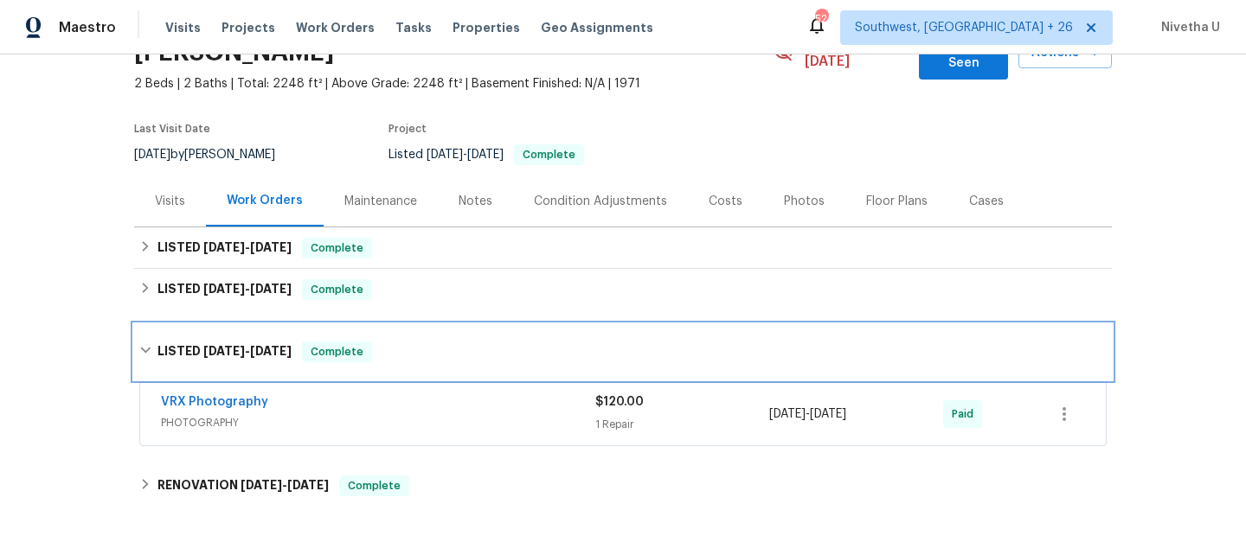
scroll to position [78, 0]
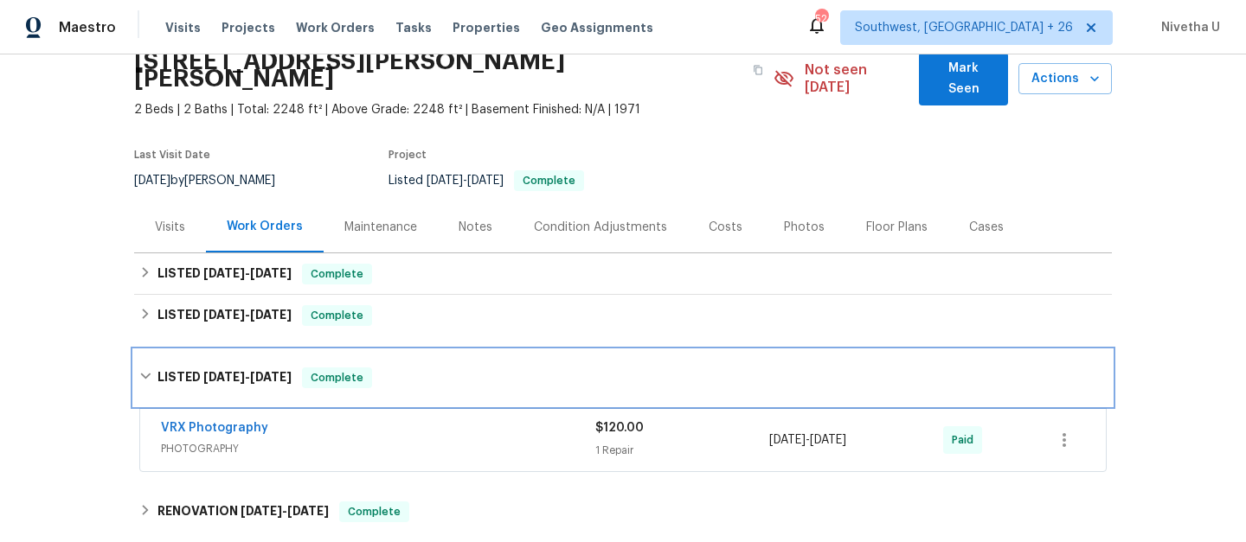
click at [411, 368] on div "LISTED [DATE] - [DATE] Complete" at bounding box center [622, 378] width 967 height 21
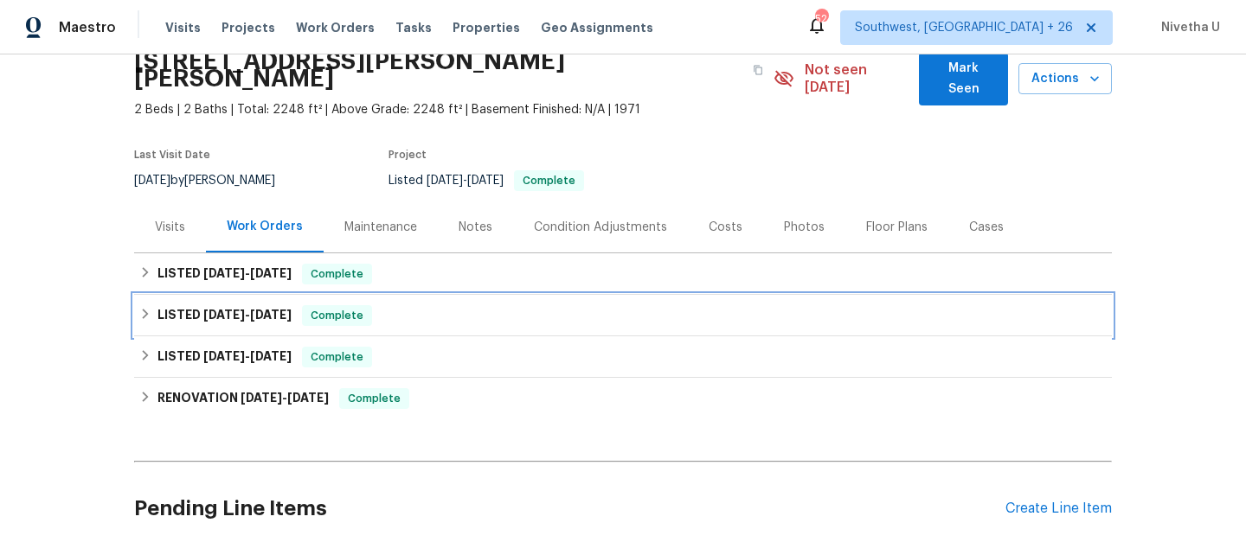
click at [401, 305] on div "LISTED [DATE] - [DATE] Complete" at bounding box center [622, 315] width 967 height 21
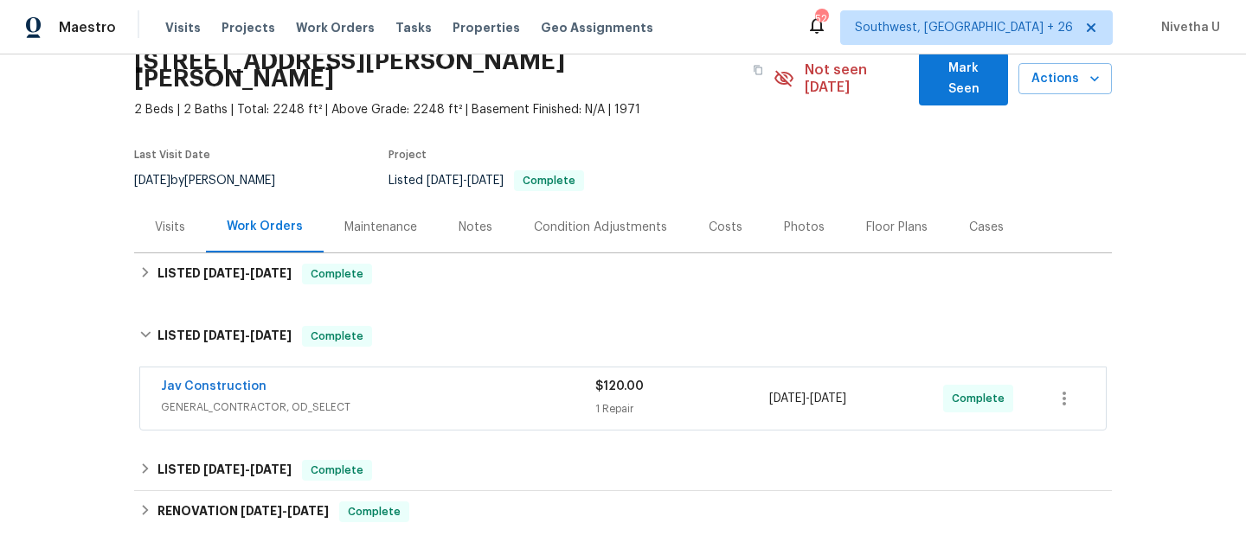
click at [438, 378] on div "Jav Construction" at bounding box center [378, 388] width 434 height 21
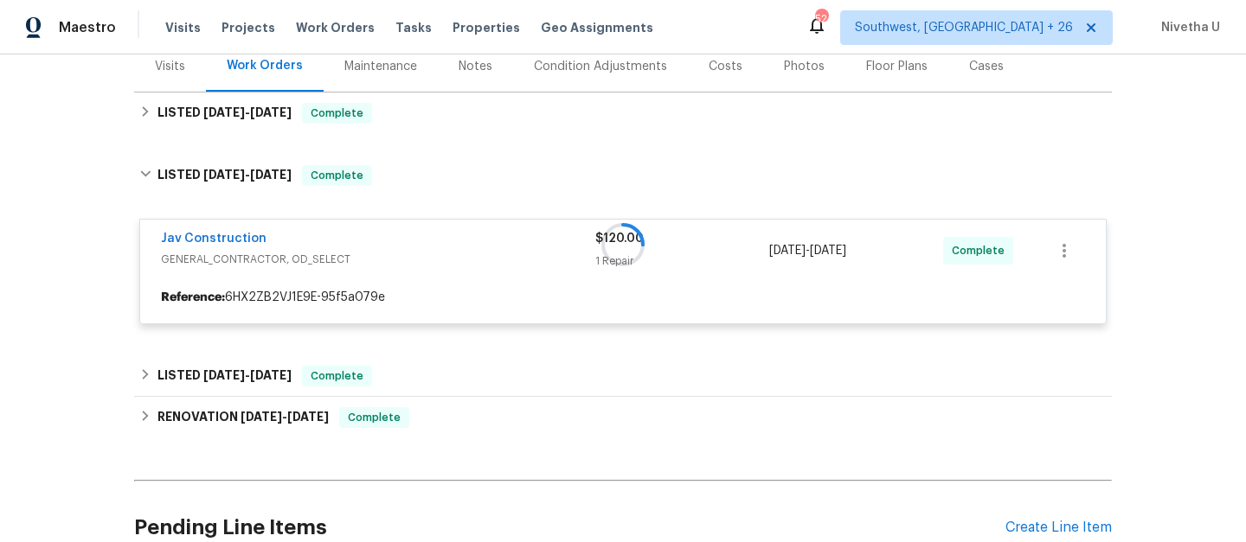
scroll to position [242, 0]
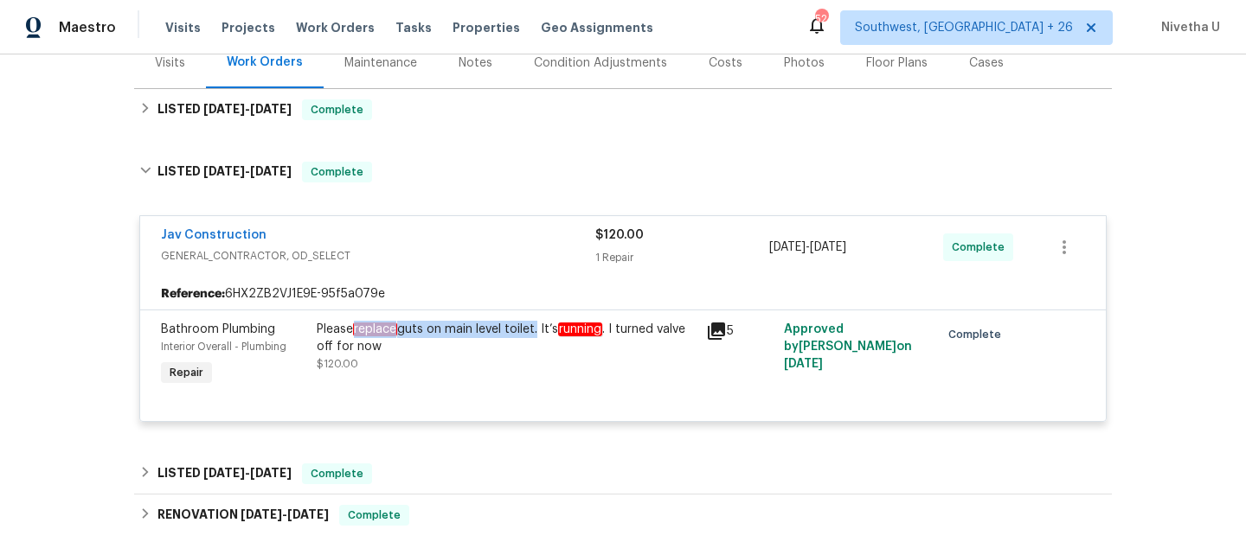
drag, startPoint x: 348, startPoint y: 315, endPoint x: 531, endPoint y: 314, distance: 183.4
click at [531, 321] on div "Please replace guts on main level toilet. It’s running . I turned valve off for…" at bounding box center [506, 338] width 379 height 35
copy div "replace guts on main level toilet"
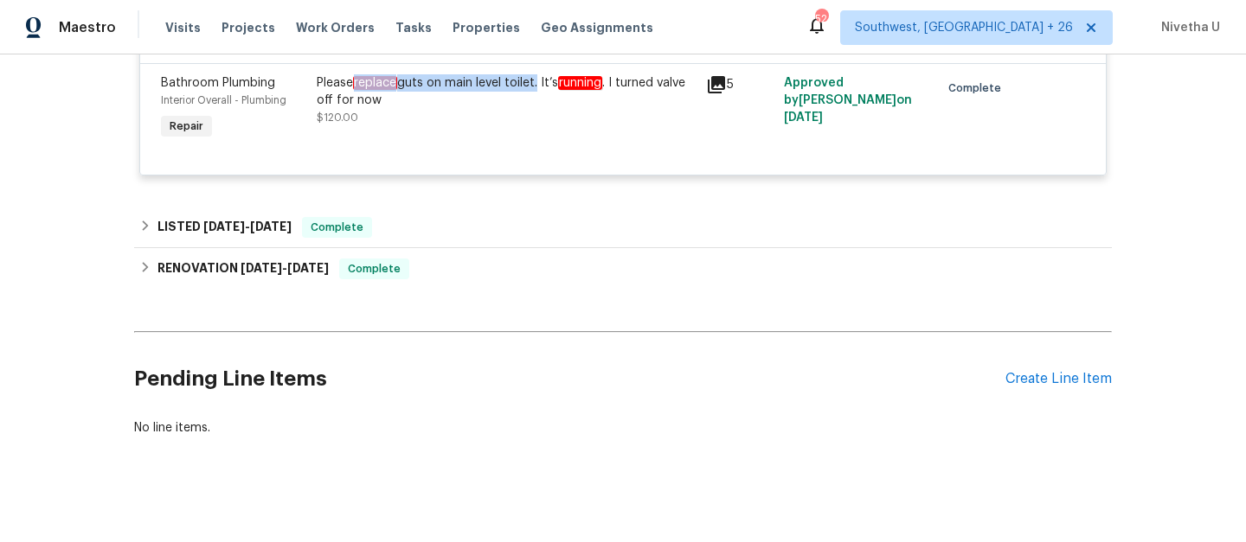
scroll to position [491, 0]
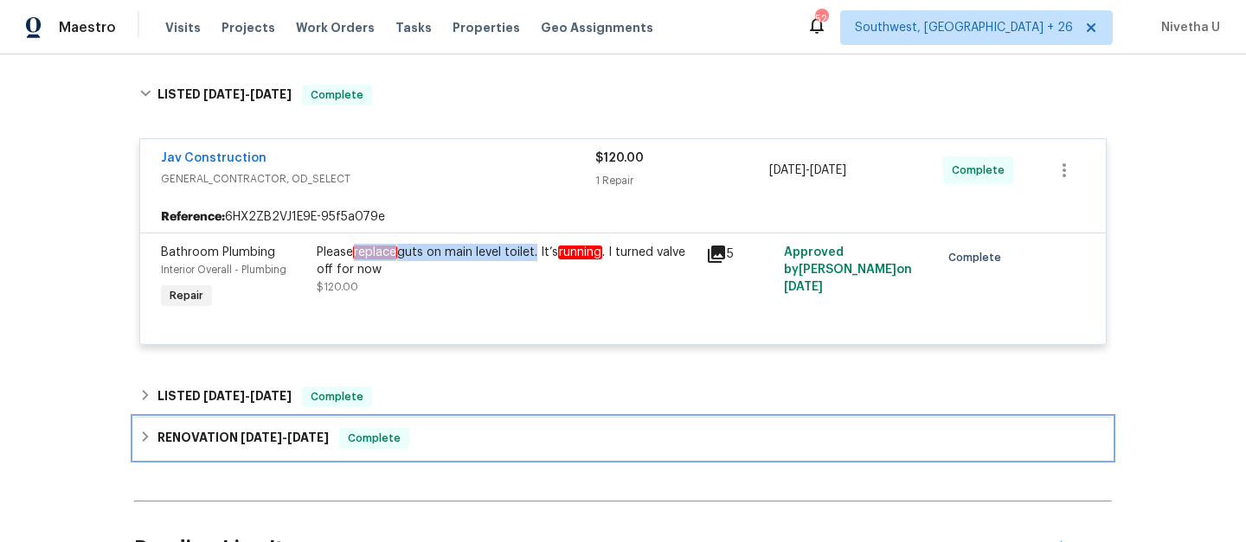
click at [423, 428] on div "RENOVATION [DATE] - [DATE] Complete" at bounding box center [622, 438] width 967 height 21
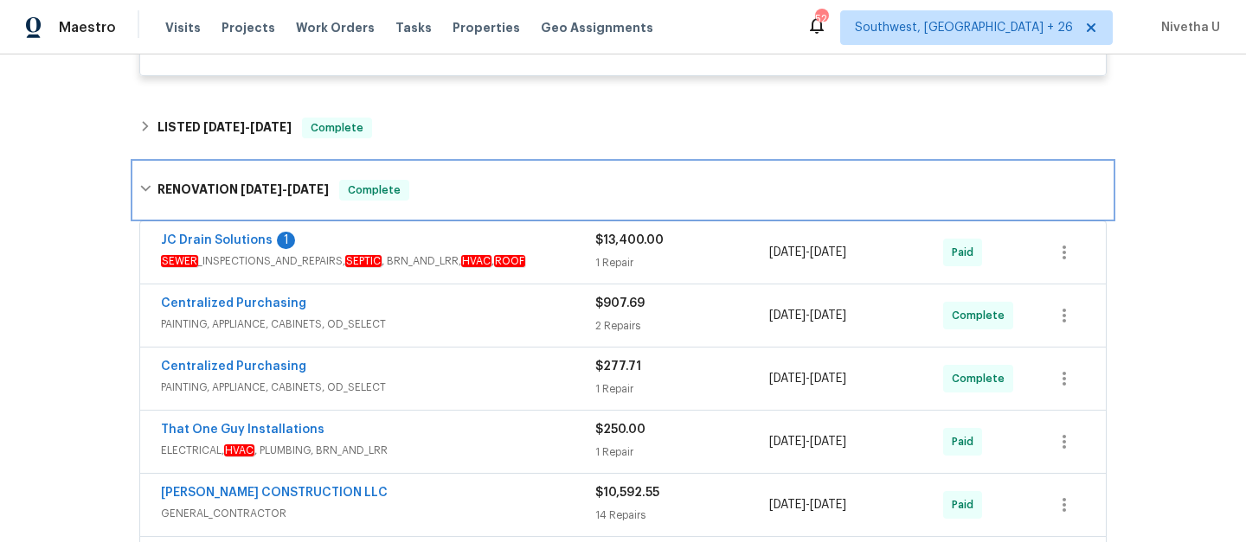
scroll to position [589, 0]
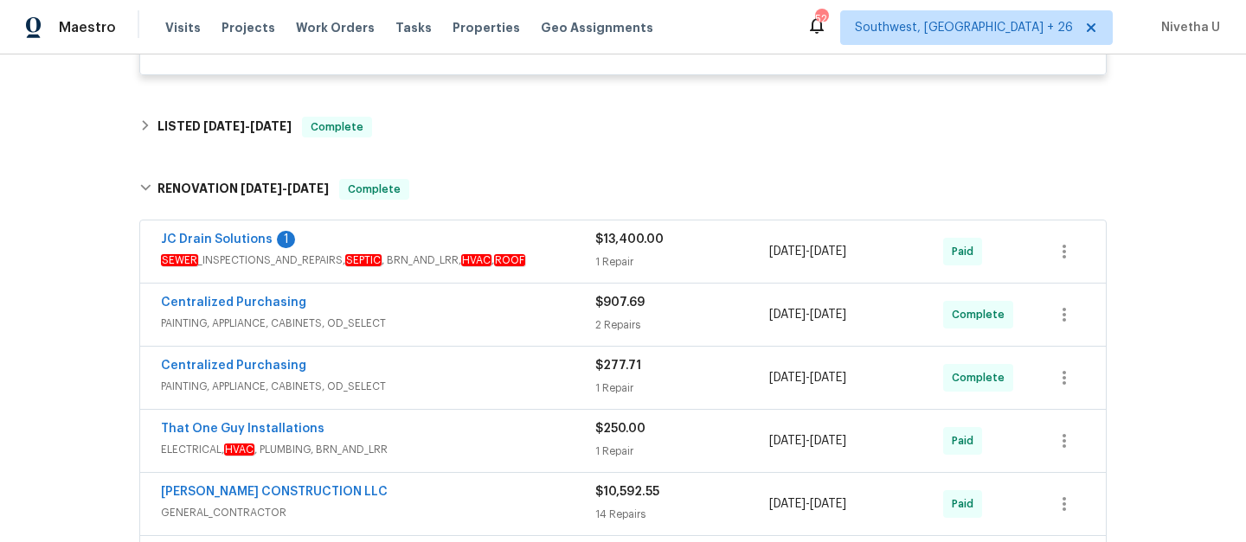
click at [559, 262] on div "JC Drain Solutions 1 SEWER _INSPECTIONS_AND_REPAIRS, SEPTIC , BRN_AND_LRR, HVAC…" at bounding box center [623, 252] width 966 height 62
click at [556, 252] on span "SEWER _INSPECTIONS_AND_REPAIRS, SEPTIC , BRN_AND_LRR, HVAC , ROOF" at bounding box center [378, 260] width 434 height 17
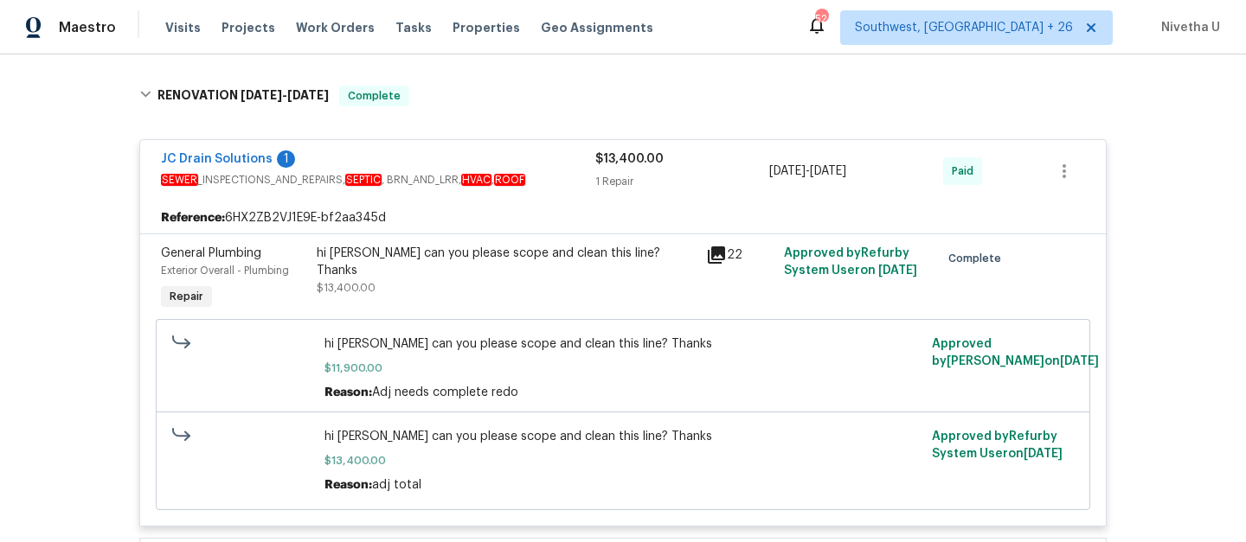
scroll to position [606, 0]
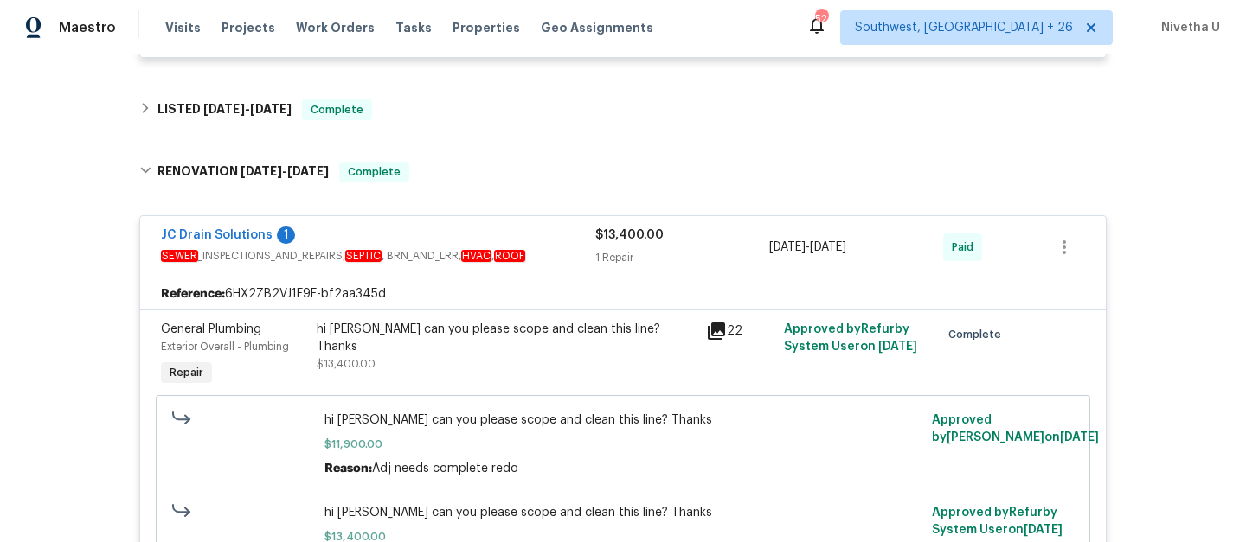
click at [557, 227] on div "JC Drain Solutions 1" at bounding box center [378, 237] width 434 height 21
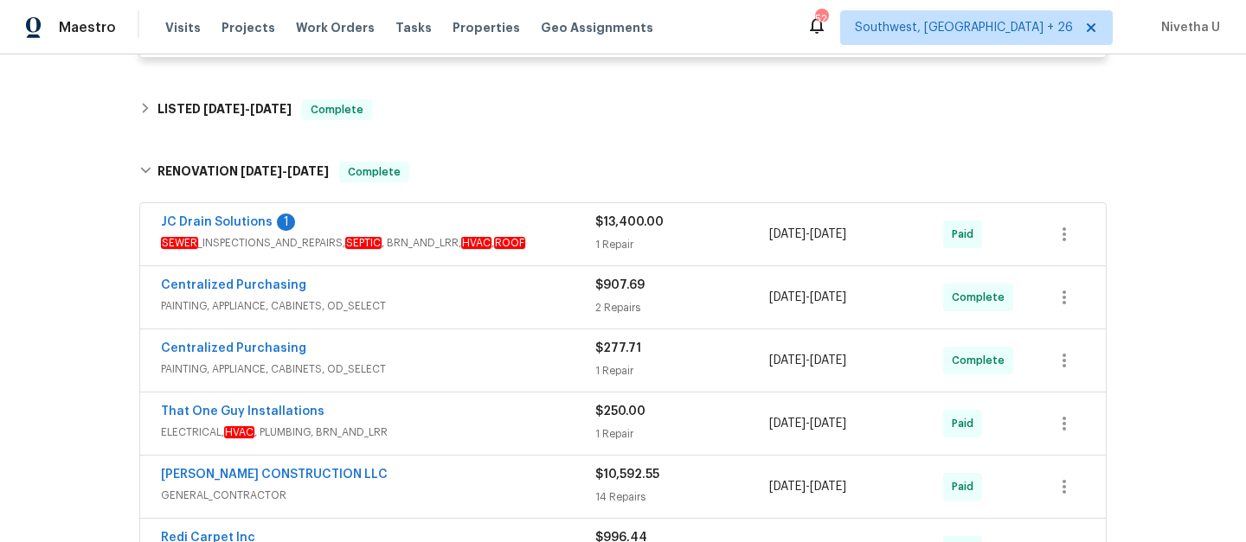
click at [543, 298] on span "PAINTING, APPLIANCE, CABINETS, OD_SELECT" at bounding box center [378, 306] width 434 height 17
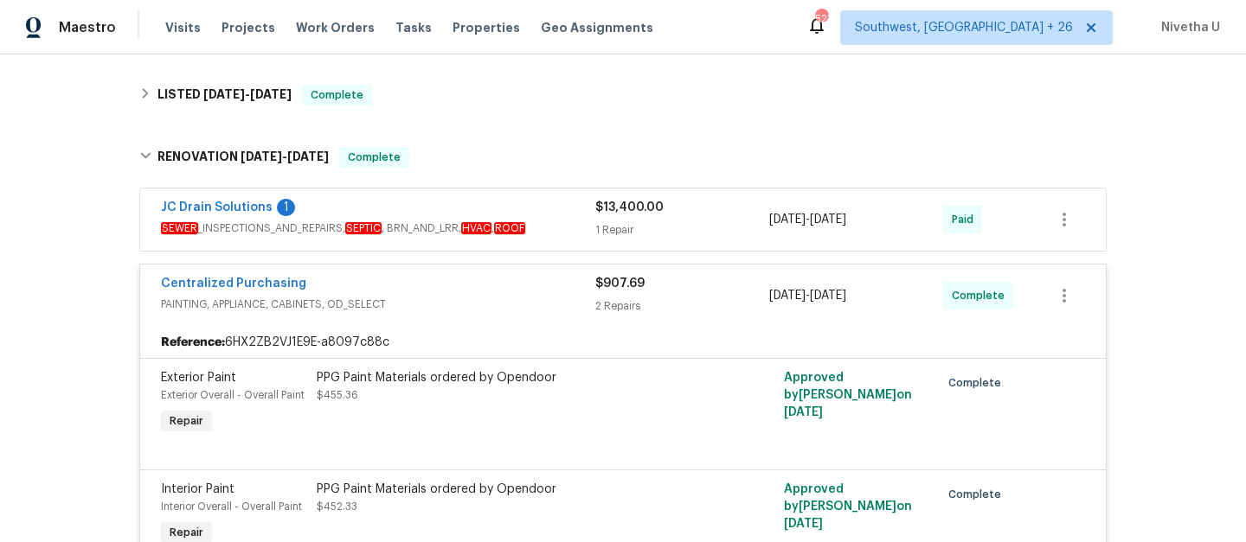
click at [537, 296] on span "PAINTING, APPLIANCE, CABINETS, OD_SELECT" at bounding box center [378, 304] width 434 height 17
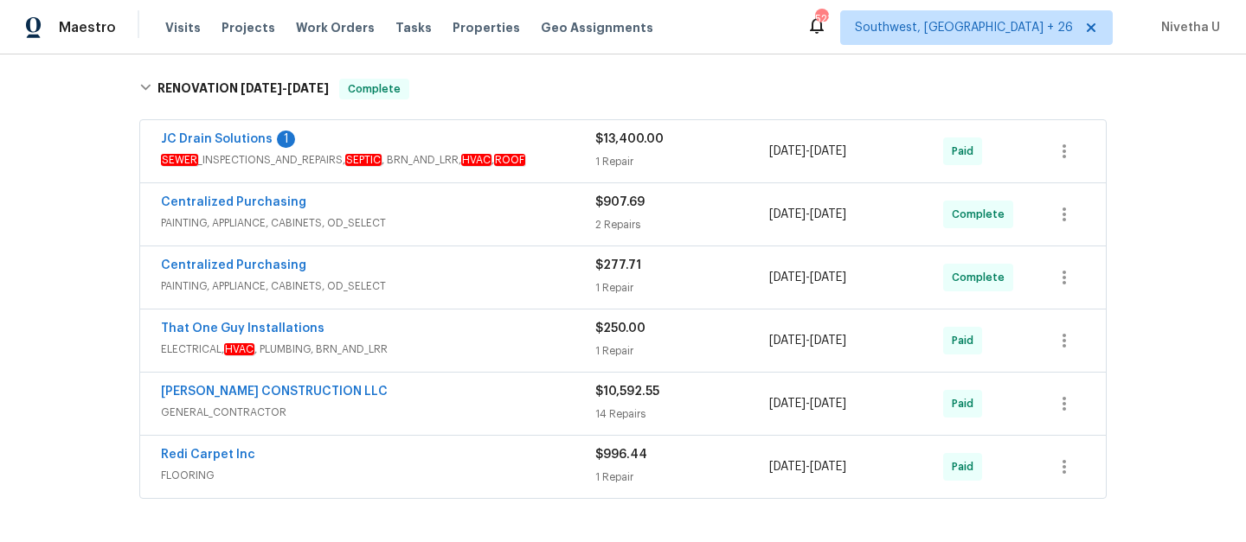
scroll to position [697, 0]
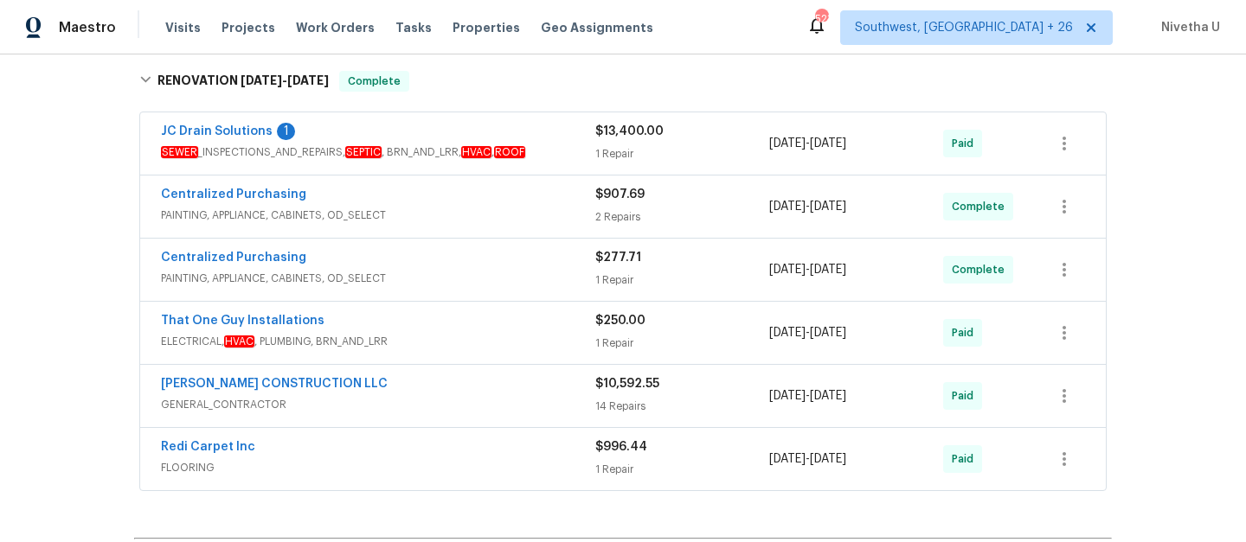
click at [530, 270] on span "PAINTING, APPLIANCE, CABINETS, OD_SELECT" at bounding box center [378, 278] width 434 height 17
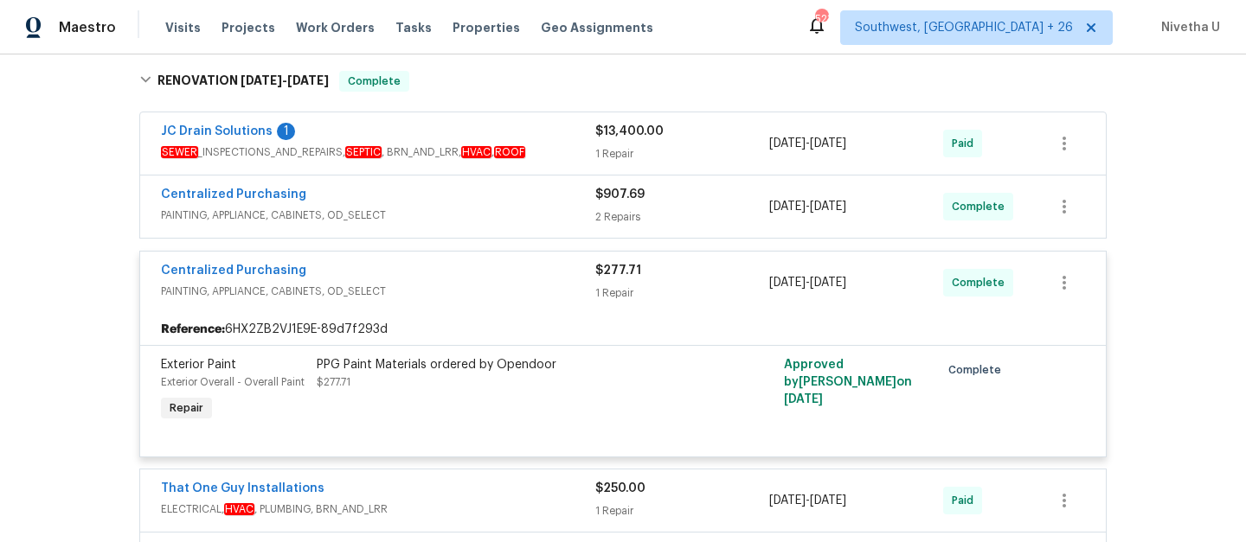
click at [530, 264] on div "Centralized Purchasing" at bounding box center [378, 272] width 434 height 21
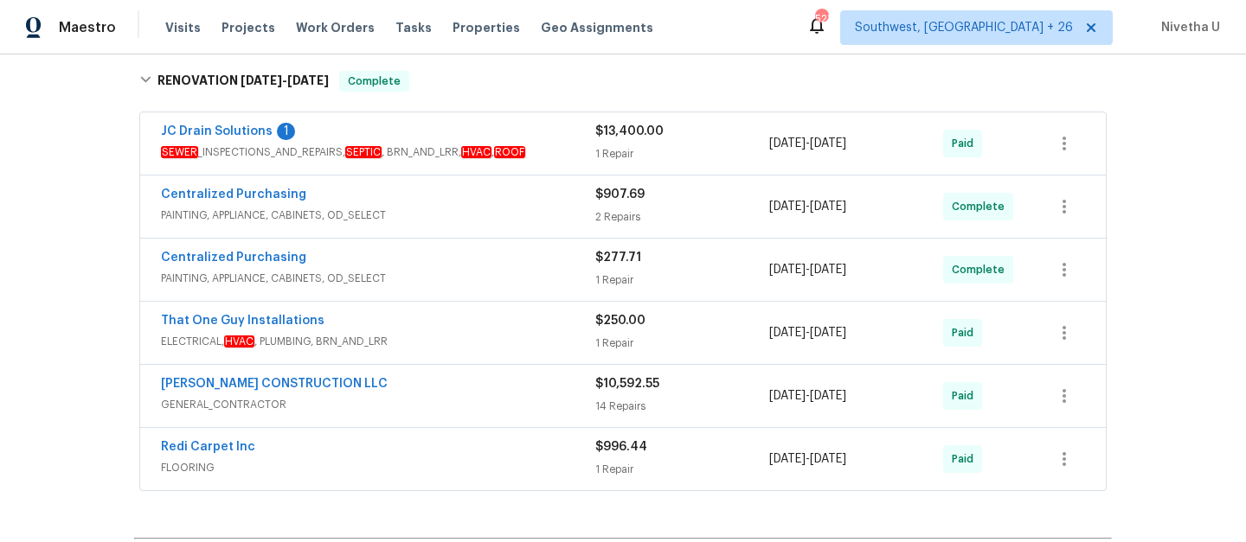
click at [504, 333] on span "ELECTRICAL, HVAC , PLUMBING, BRN_AND_LRR" at bounding box center [378, 341] width 434 height 17
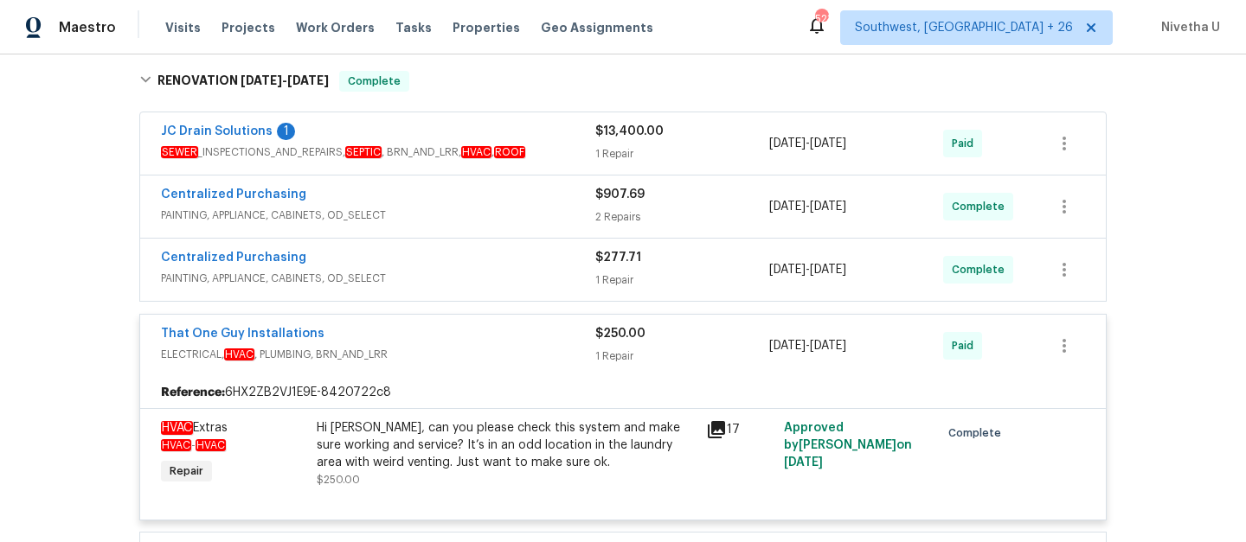
click at [504, 325] on div "That One Guy Installations" at bounding box center [378, 335] width 434 height 21
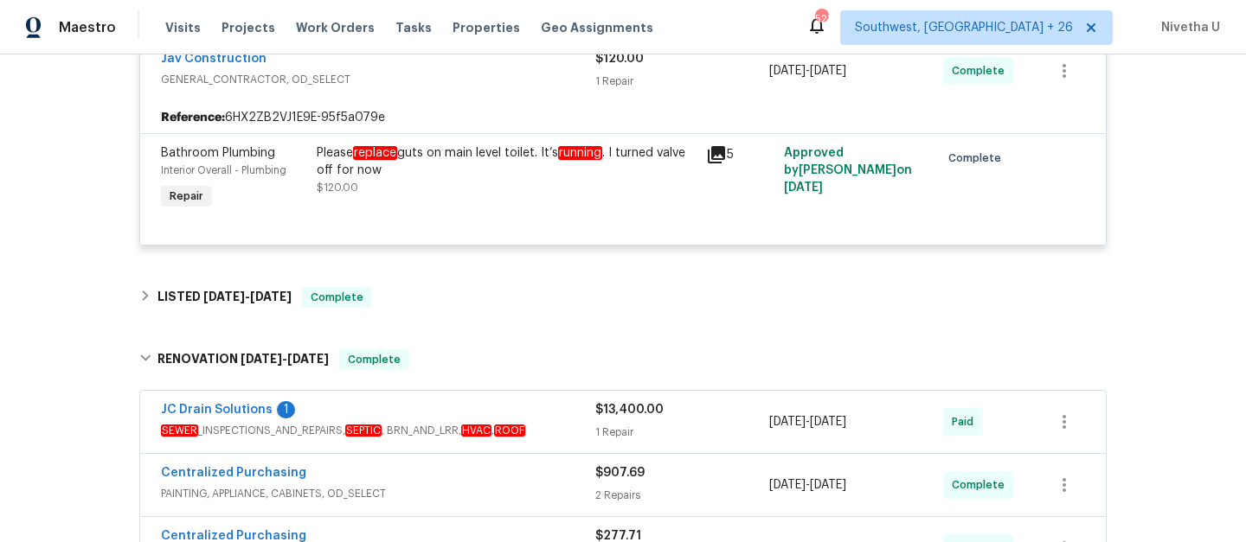
scroll to position [424, 0]
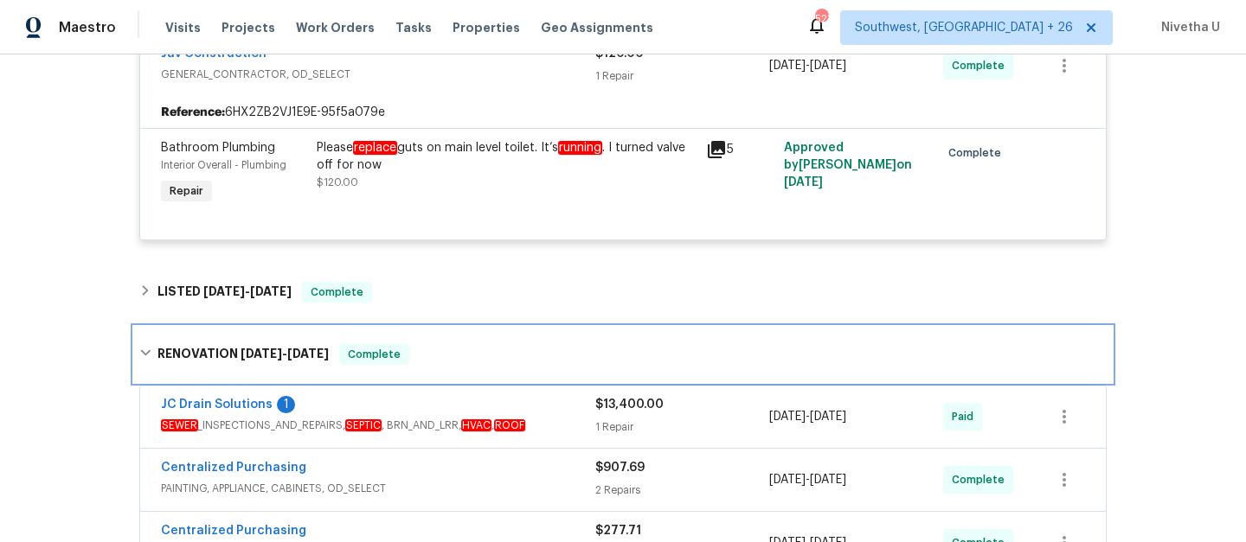
click at [478, 344] on div "RENOVATION [DATE] - [DATE] Complete" at bounding box center [622, 354] width 967 height 21
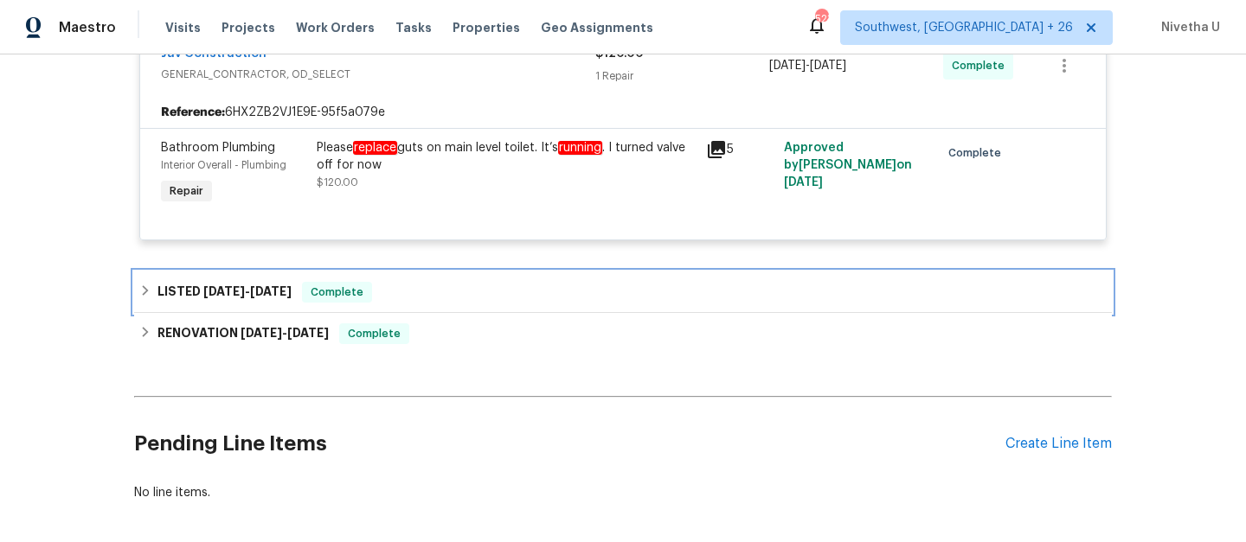
click at [459, 286] on div "LISTED [DATE] - [DATE] Complete" at bounding box center [623, 293] width 978 height 42
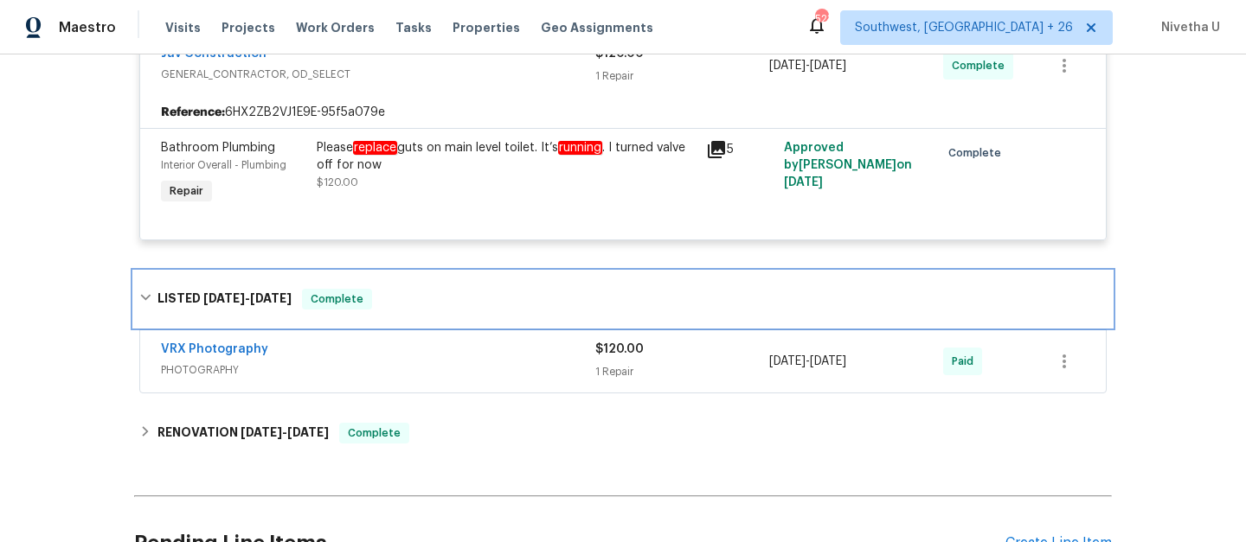
click at [459, 289] on div "LISTED [DATE] - [DATE] Complete" at bounding box center [622, 299] width 967 height 21
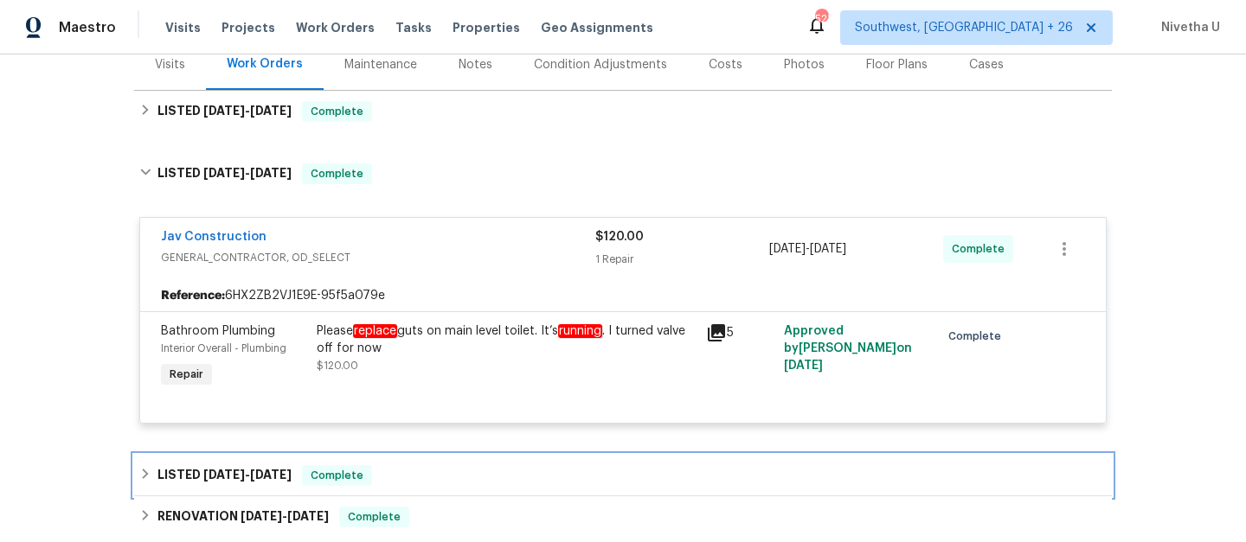
scroll to position [180, 0]
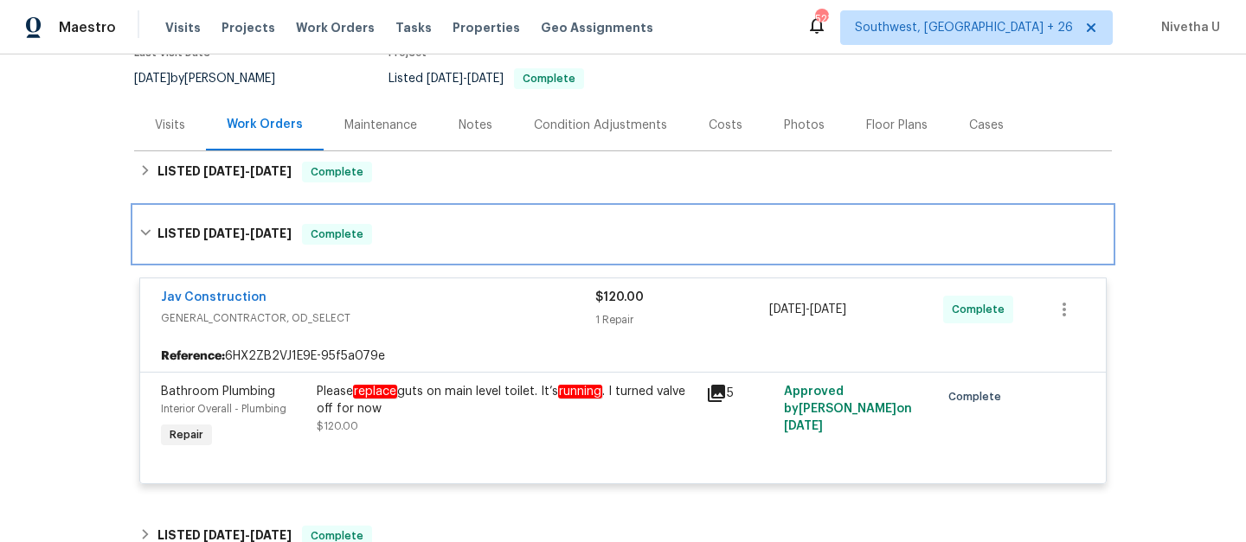
click at [438, 226] on div "LISTED [DATE] - [DATE] Complete" at bounding box center [622, 234] width 967 height 21
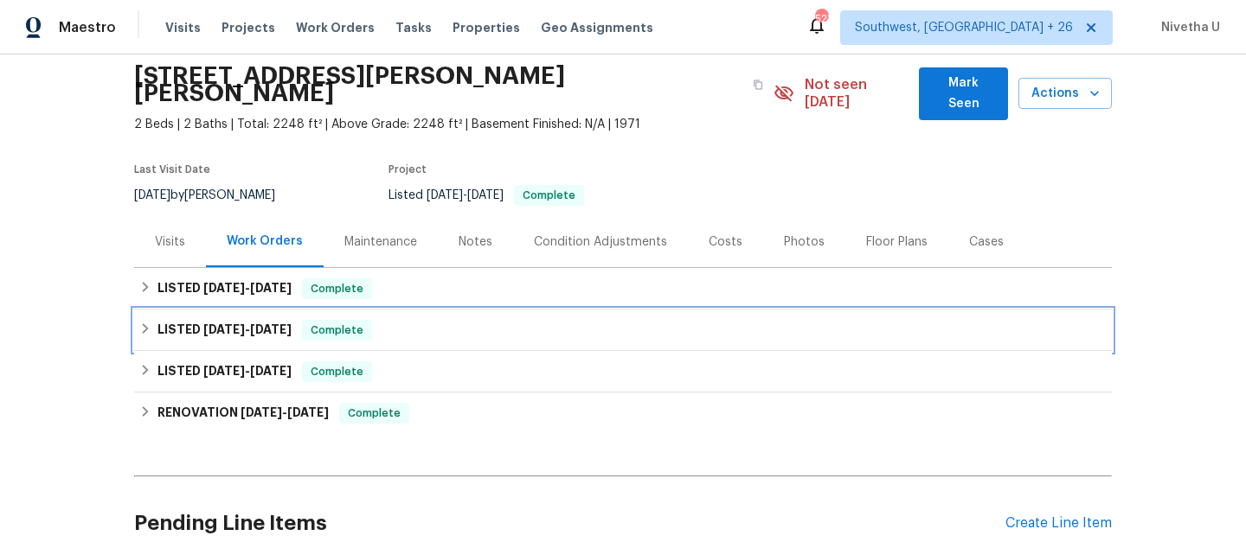
scroll to position [48, 0]
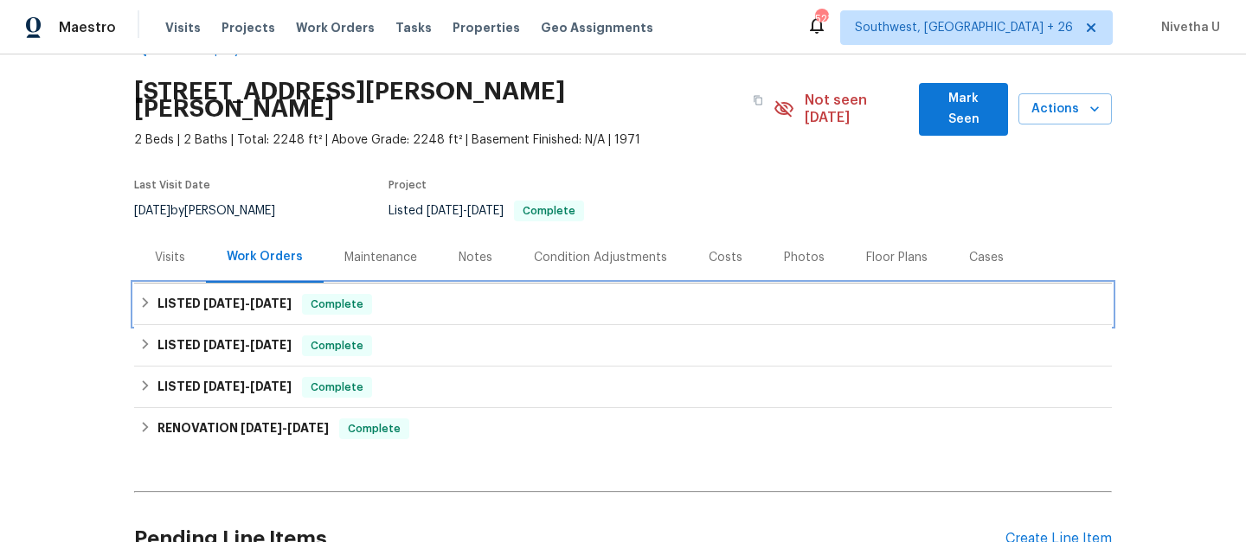
click at [414, 294] on div "LISTED [DATE] - [DATE] Complete" at bounding box center [622, 304] width 967 height 21
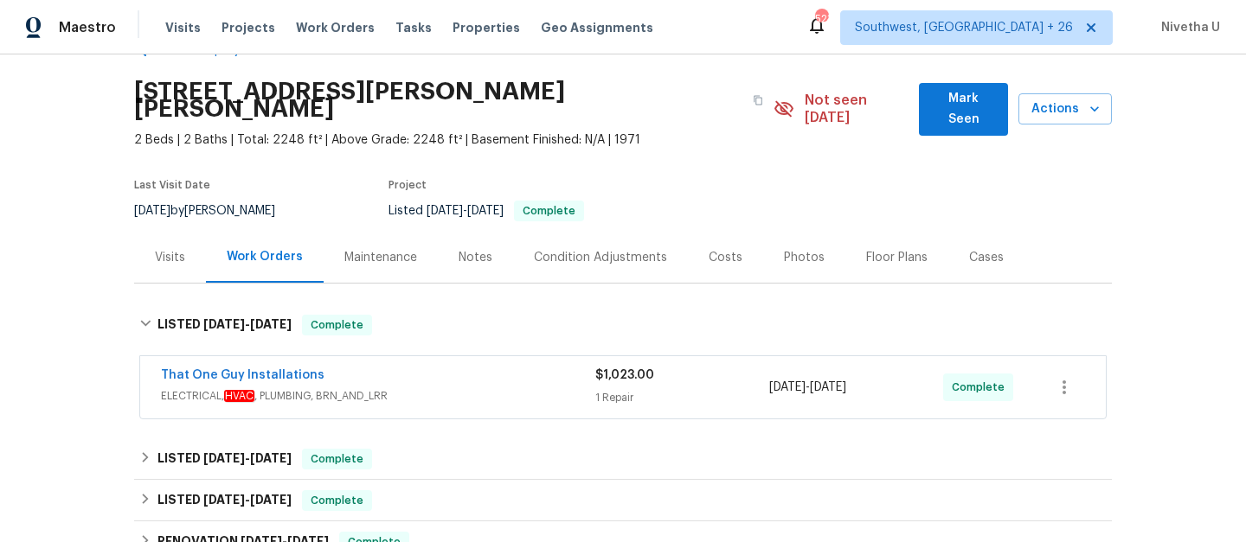
click at [451, 388] on span "ELECTRICAL, HVAC , PLUMBING, BRN_AND_LRR" at bounding box center [378, 396] width 434 height 17
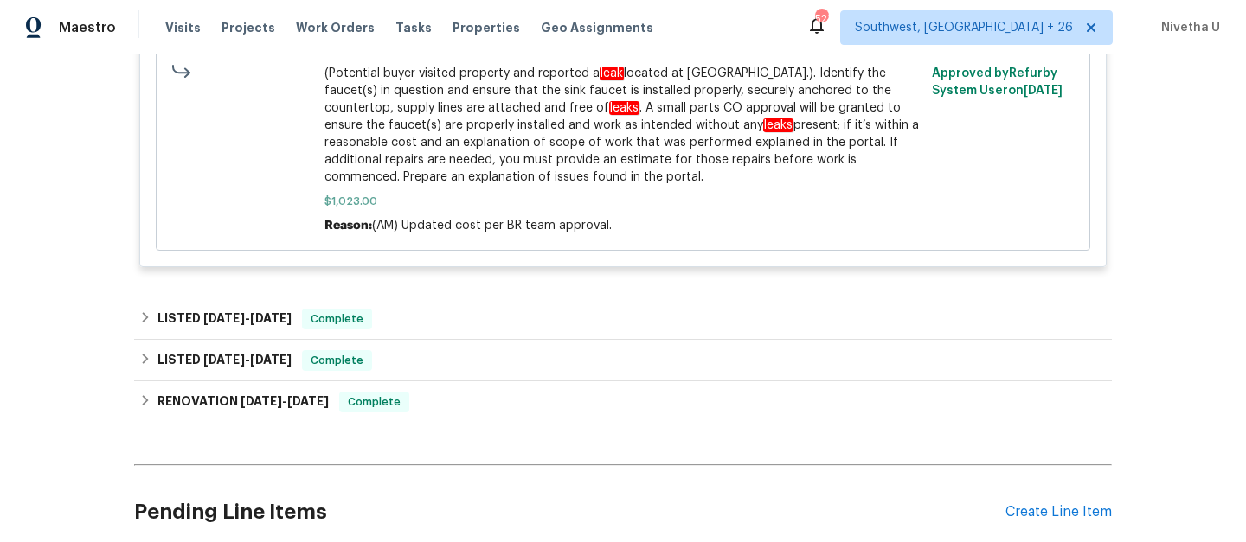
scroll to position [0, 0]
